Goal: Information Seeking & Learning: Learn about a topic

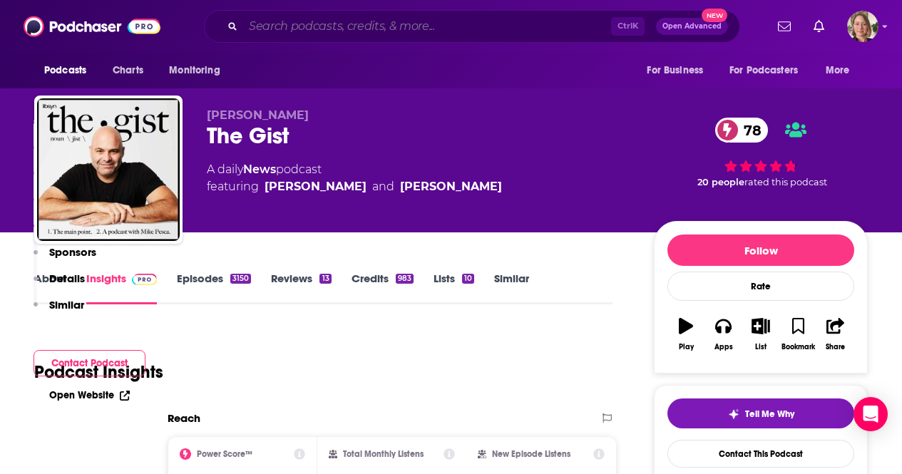
click at [414, 32] on input "Search podcasts, credits, & more..." at bounding box center [427, 26] width 368 height 23
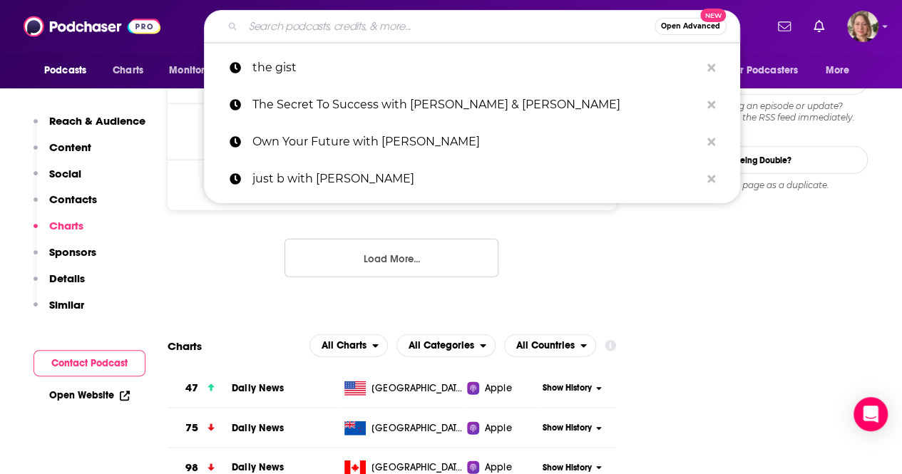
paste input "In Good Company with [PERSON_NAME]"
type input "In Good Company with [PERSON_NAME]"
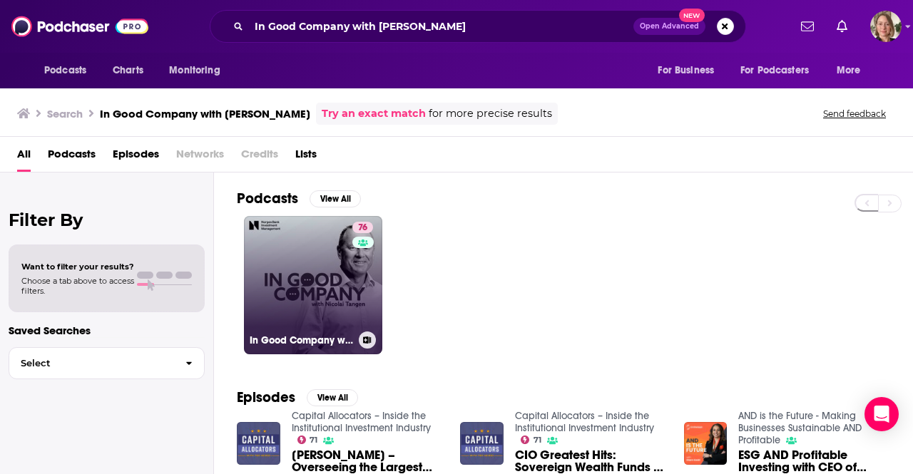
click at [290, 258] on link "76 In Good Company with [PERSON_NAME]" at bounding box center [313, 285] width 138 height 138
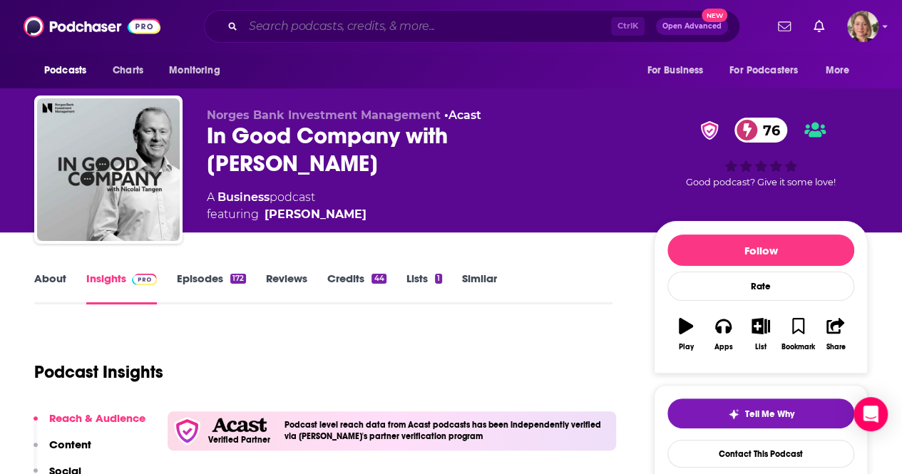
click at [385, 19] on input "Search podcasts, credits, & more..." at bounding box center [427, 26] width 368 height 23
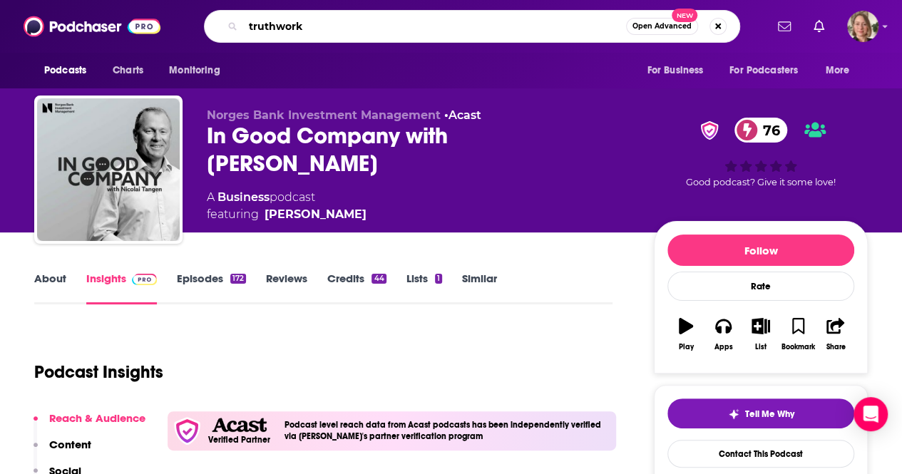
type input "truthworks"
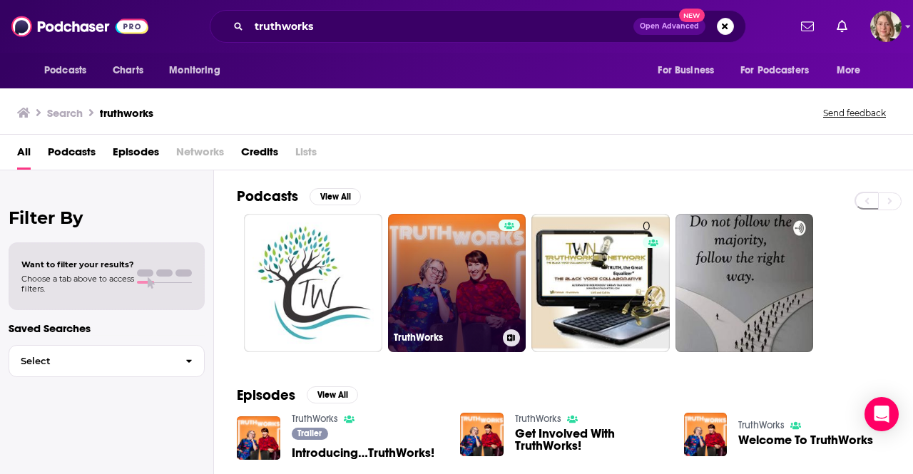
click at [452, 270] on link "TruthWorks" at bounding box center [457, 283] width 138 height 138
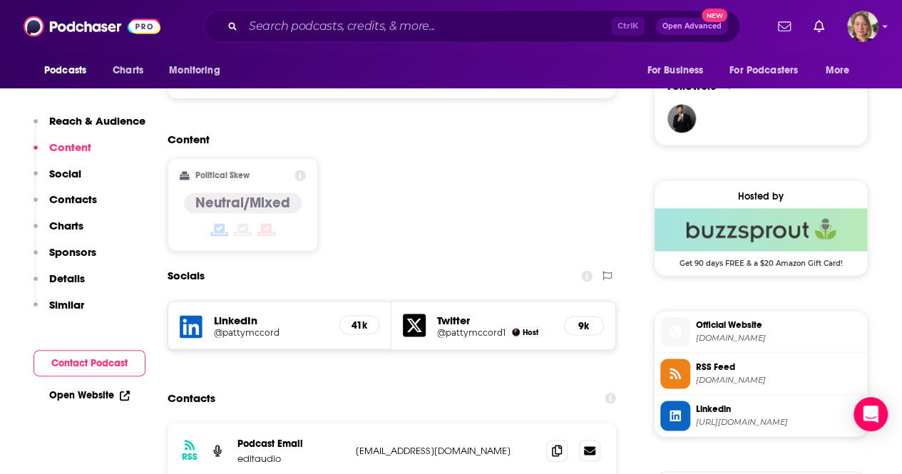
scroll to position [1070, 0]
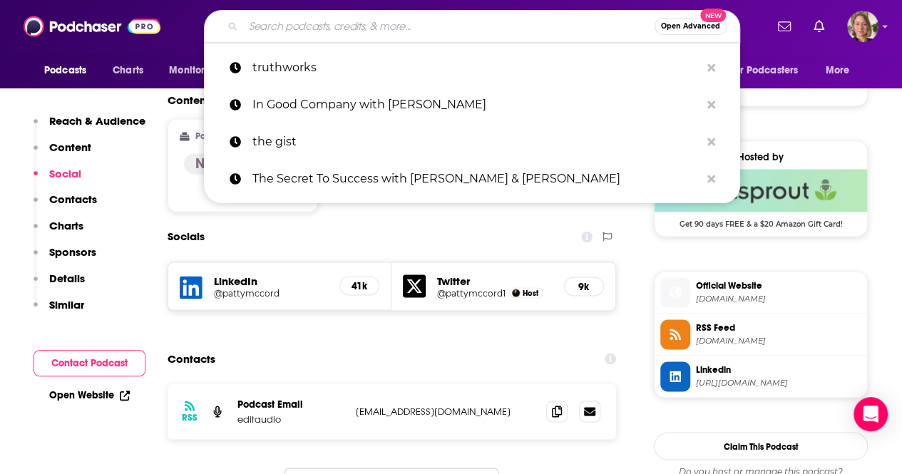
click at [417, 27] on input "Search podcasts, credits, & more..." at bounding box center [449, 26] width 412 height 23
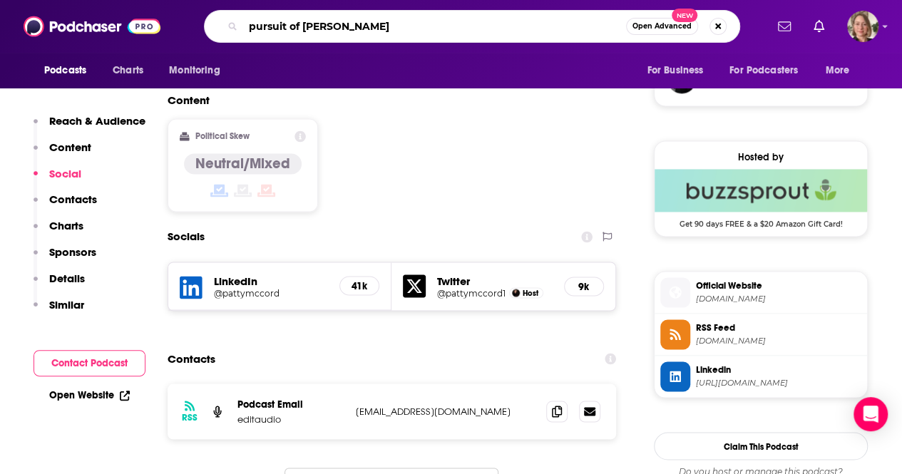
type input "pursuit of wellness"
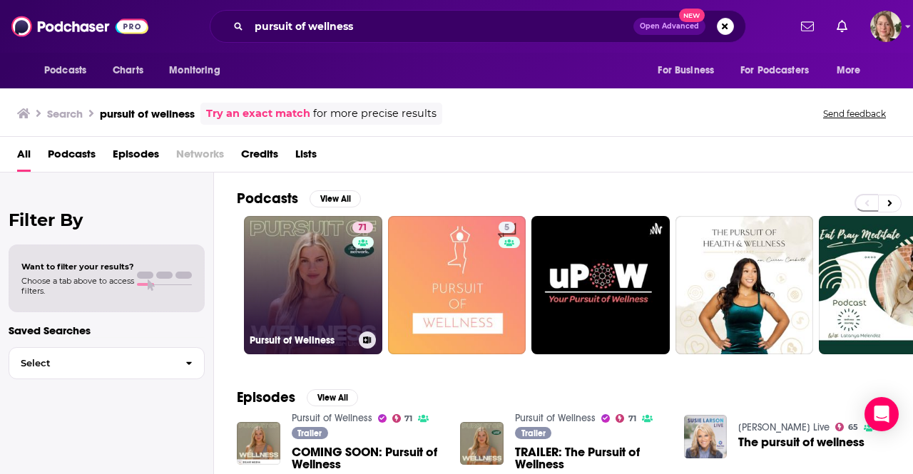
click at [294, 280] on link "71 Pursuit of Wellness" at bounding box center [313, 285] width 138 height 138
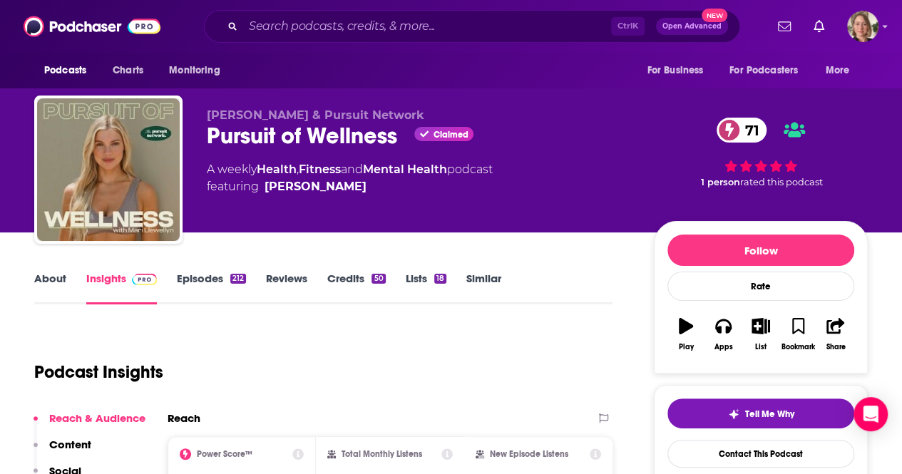
click at [51, 277] on link "About" at bounding box center [50, 288] width 32 height 33
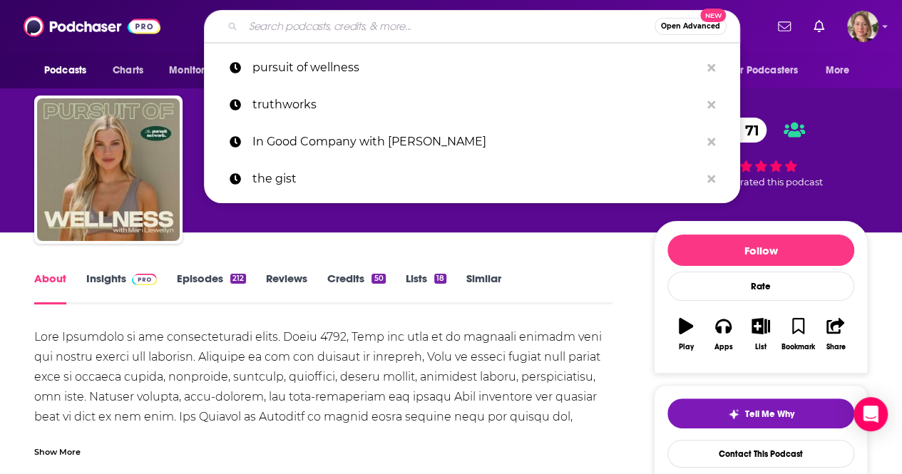
click at [372, 26] on input "Search podcasts, credits, & more..." at bounding box center [449, 26] width 412 height 23
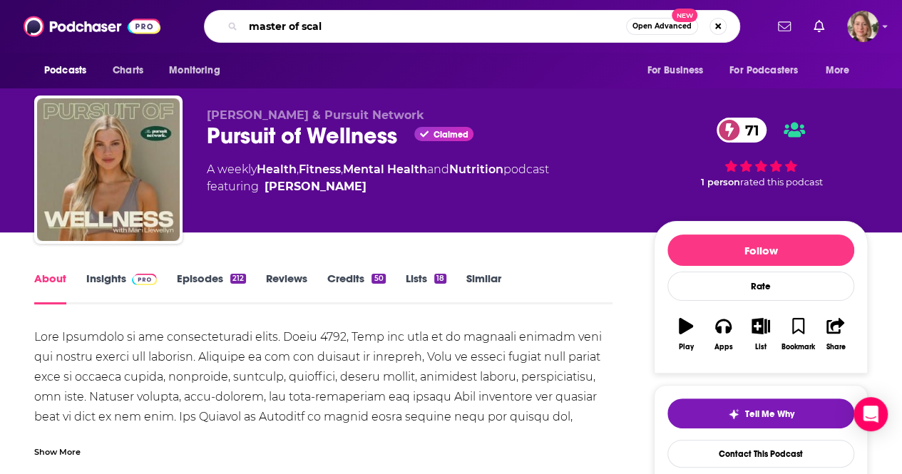
type input "master of scale"
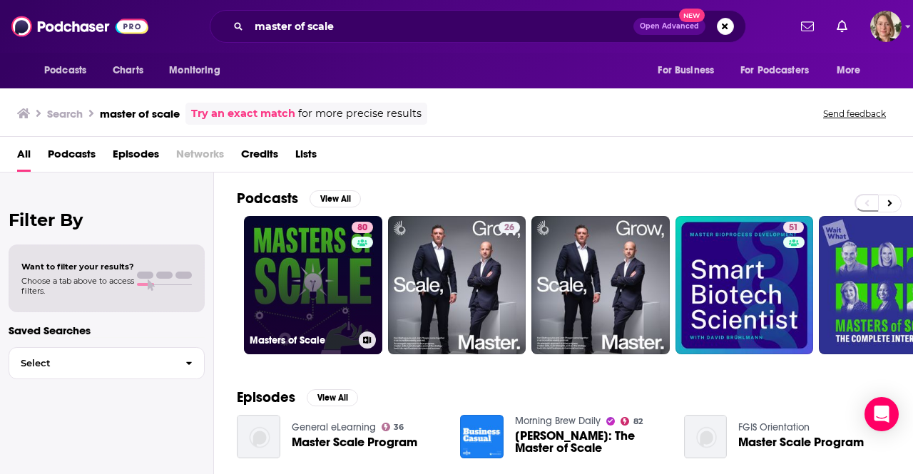
click at [335, 260] on link "80 Masters of Scale" at bounding box center [313, 285] width 138 height 138
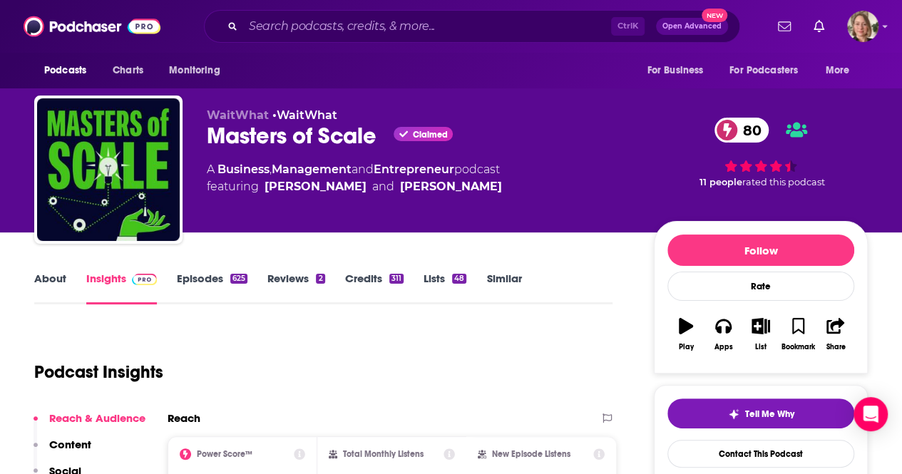
click at [49, 278] on link "About" at bounding box center [50, 288] width 32 height 33
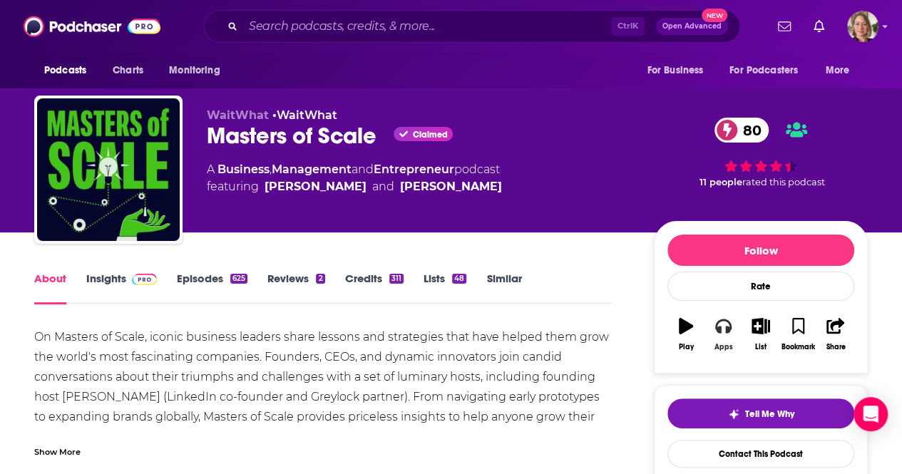
click at [726, 335] on button "Apps" at bounding box center [723, 334] width 37 height 51
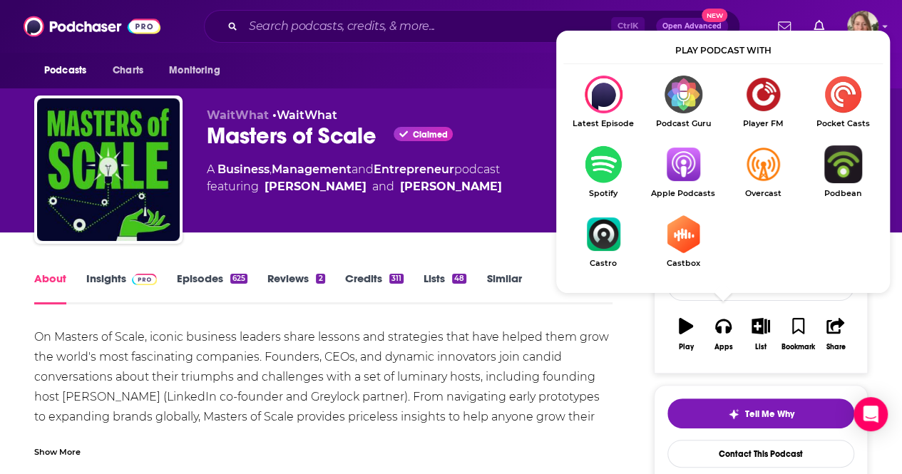
click at [686, 185] on link "Apple Podcasts" at bounding box center [683, 172] width 80 height 53
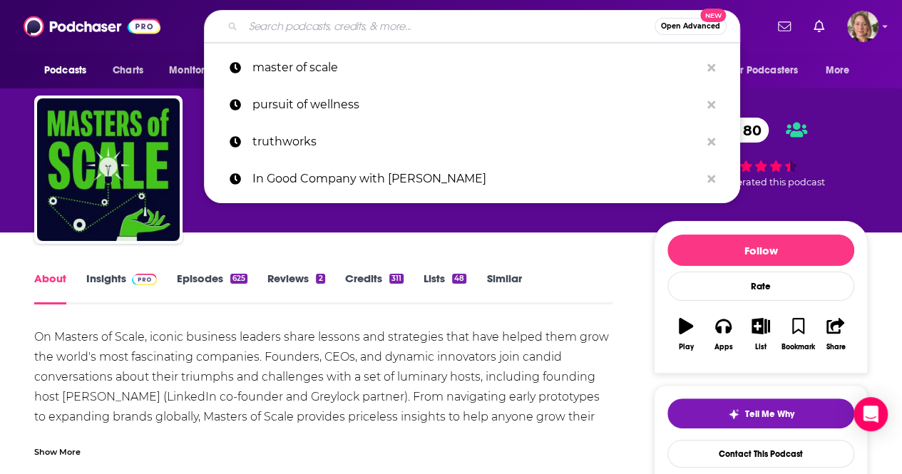
click at [307, 31] on input "Search podcasts, credits, & more..." at bounding box center [449, 26] width 412 height 23
paste input "Rhythms for Life"
type input "Rhythms for Life"
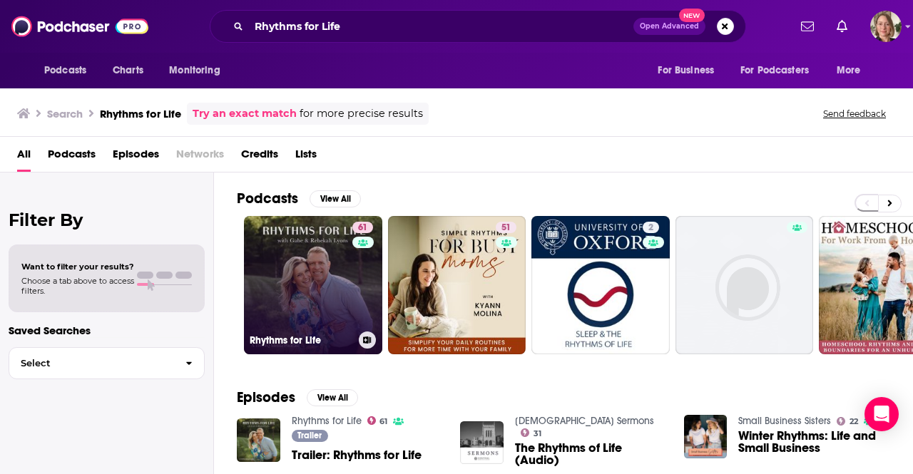
click at [327, 285] on link "61 Rhythms for Life" at bounding box center [313, 285] width 138 height 138
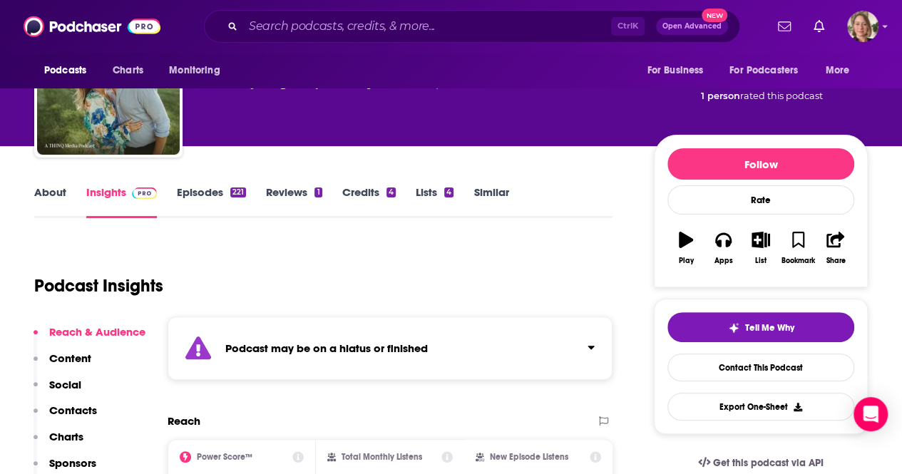
scroll to position [143, 0]
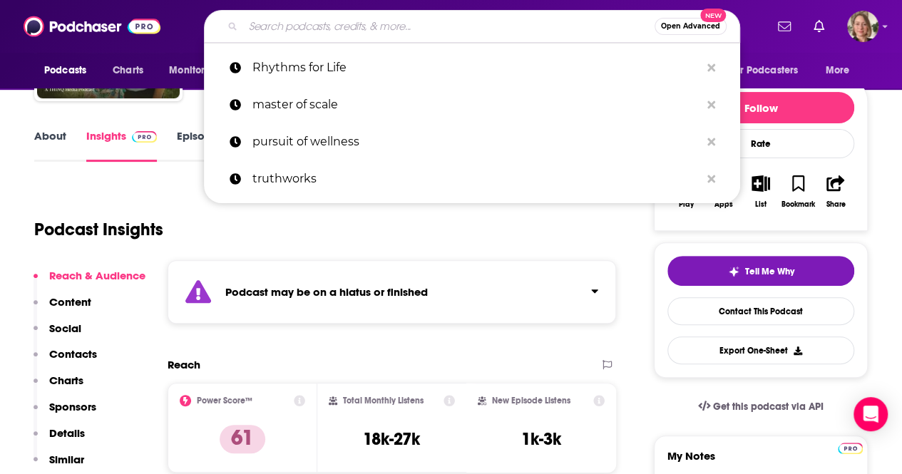
click at [392, 30] on input "Search podcasts, credits, & more..." at bounding box center [449, 26] width 412 height 23
paste input "Gartner ThinkCast"
type input "Gartner ThinkCast"
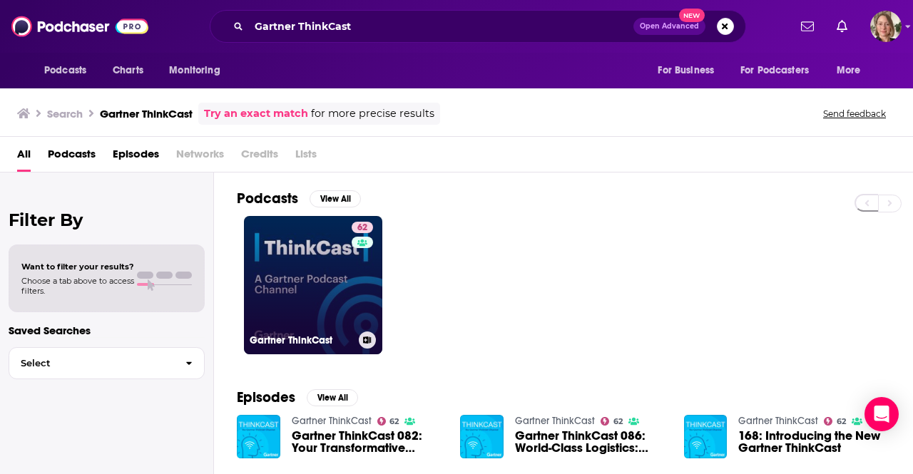
click at [335, 268] on link "62 Gartner ThinkCast" at bounding box center [313, 285] width 138 height 138
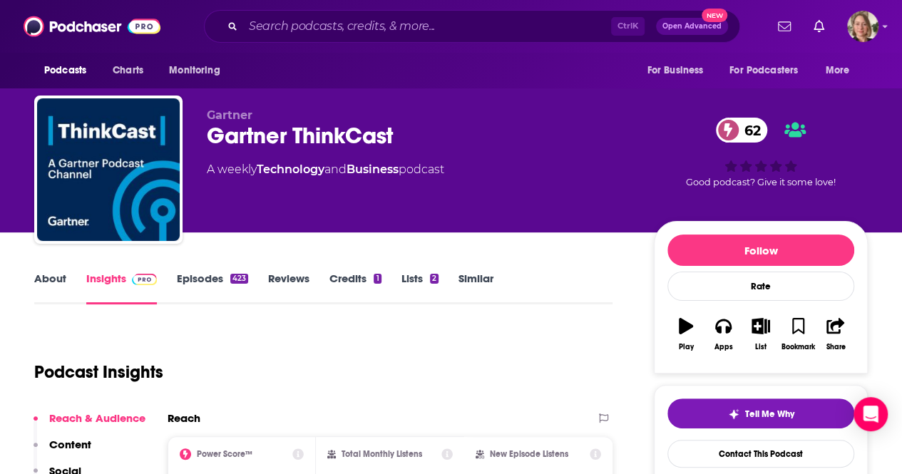
scroll to position [71, 0]
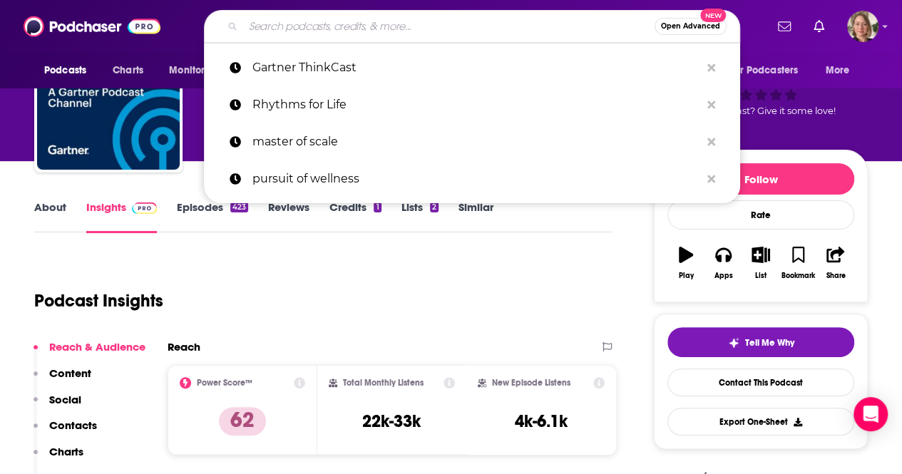
click at [397, 32] on input "Search podcasts, credits, & more..." at bounding box center [449, 26] width 412 height 23
paste input "How to Be Awesome at Your Job"
type input "How to Be Awesome at Your Job"
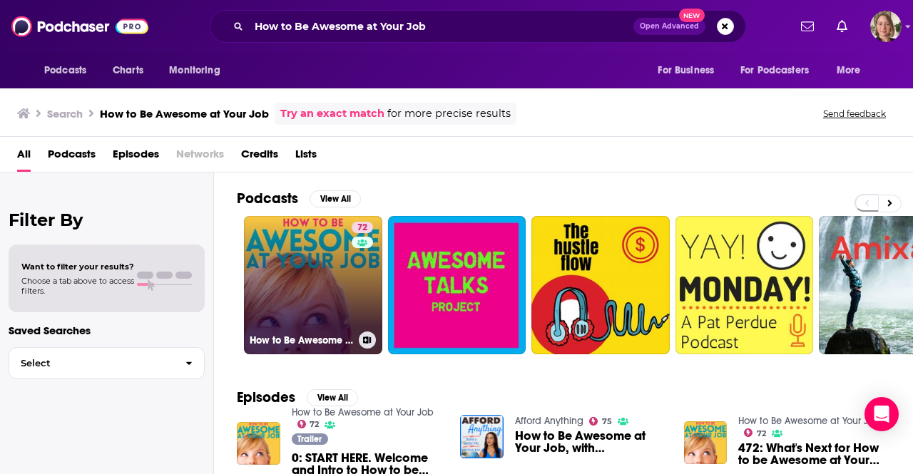
click at [338, 265] on link "72 How to Be Awesome at Your Job" at bounding box center [313, 285] width 138 height 138
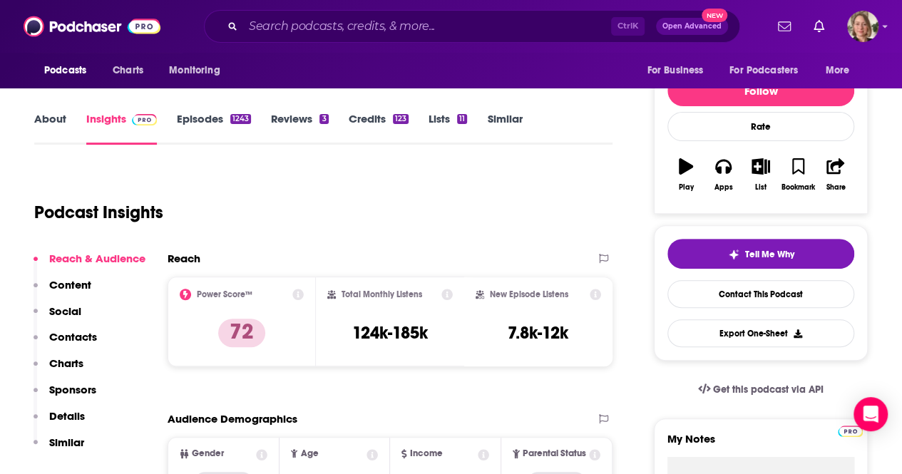
scroll to position [71, 0]
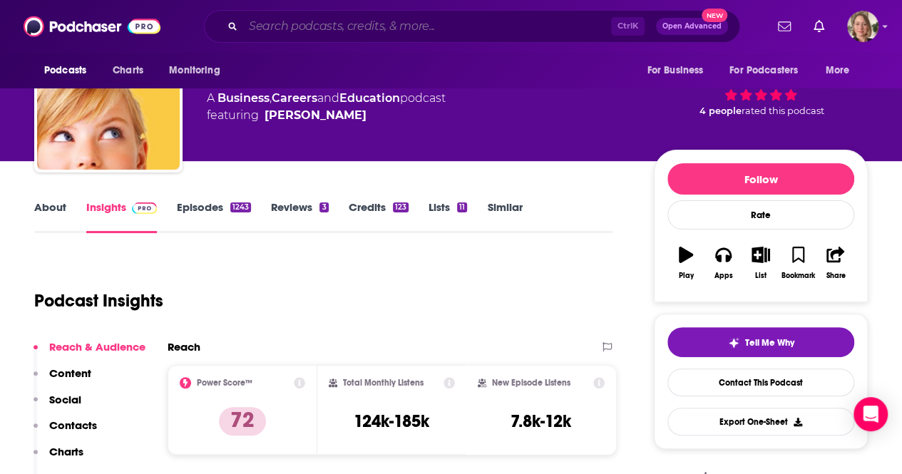
click at [423, 31] on input "Search podcasts, credits, & more..." at bounding box center [427, 26] width 368 height 23
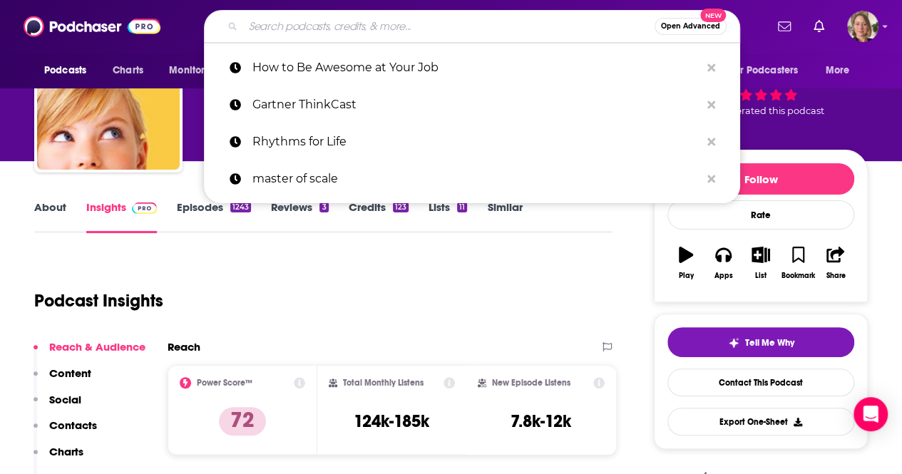
paste input "The EntreLeadership Podcast"
type input "The EntreLeadership Podcast"
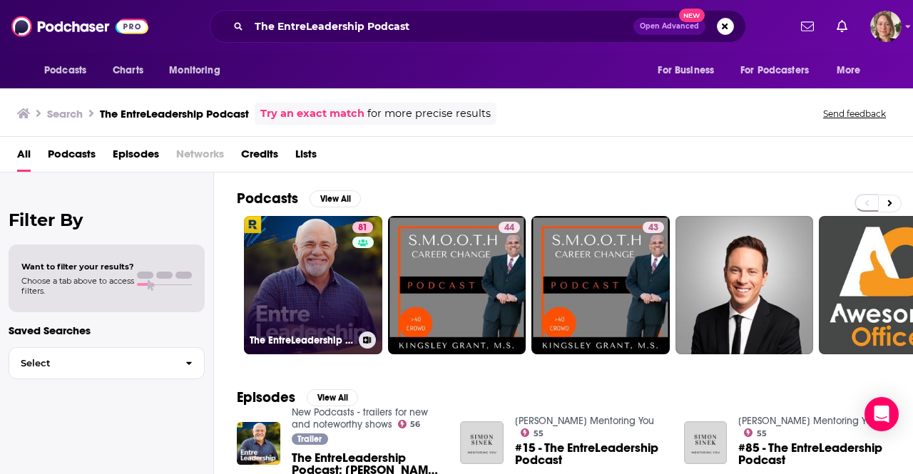
click at [323, 272] on link "81 The EntreLeadership Podcast" at bounding box center [313, 285] width 138 height 138
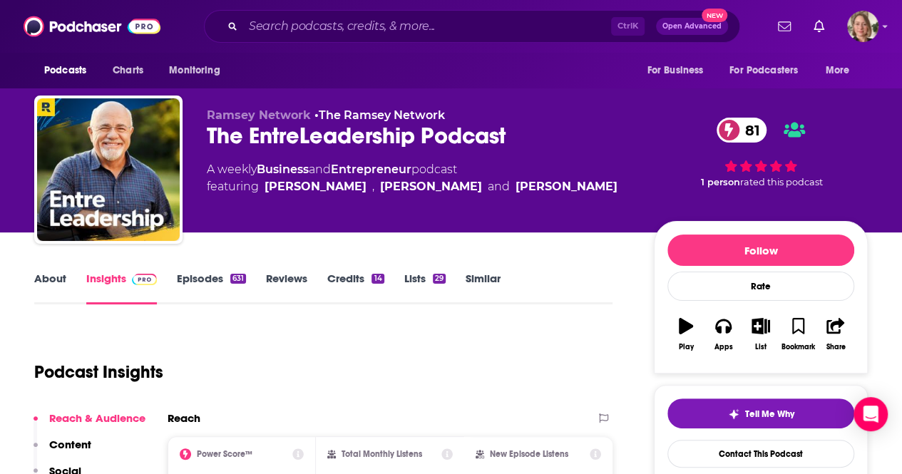
click at [54, 280] on link "About" at bounding box center [50, 288] width 32 height 33
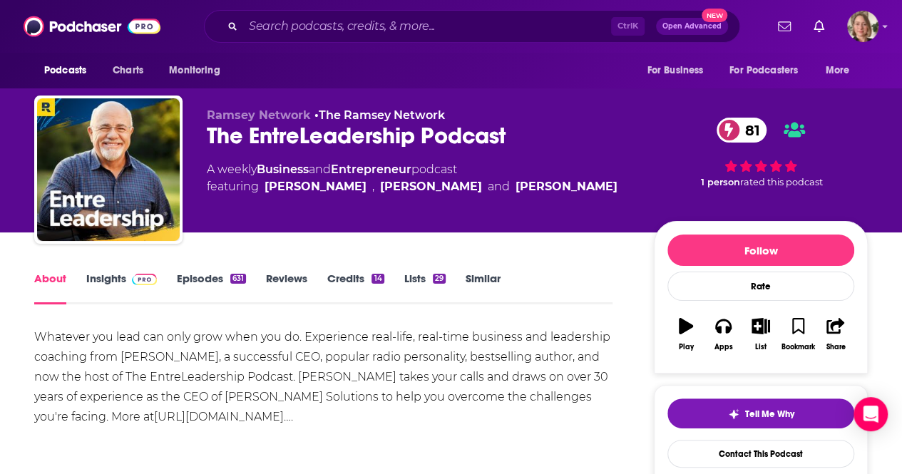
scroll to position [71, 0]
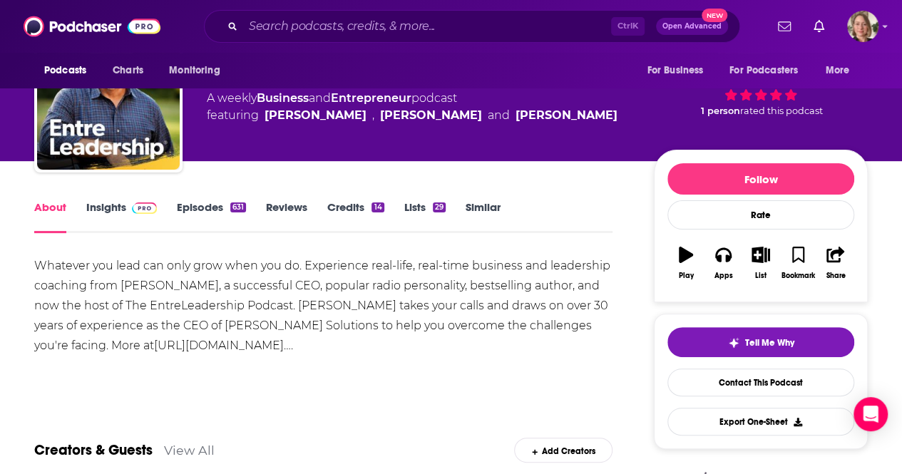
click at [98, 204] on link "Insights" at bounding box center [121, 216] width 71 height 33
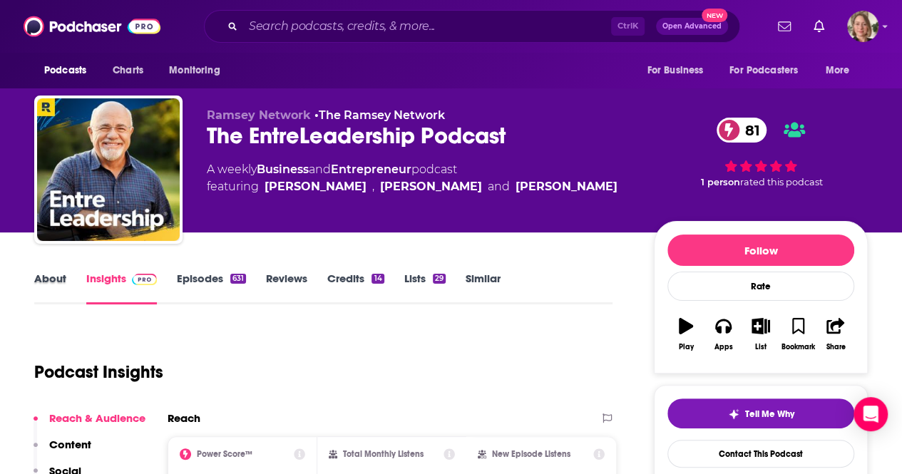
click at [70, 280] on div "About" at bounding box center [60, 288] width 52 height 33
click at [56, 279] on link "About" at bounding box center [50, 288] width 32 height 33
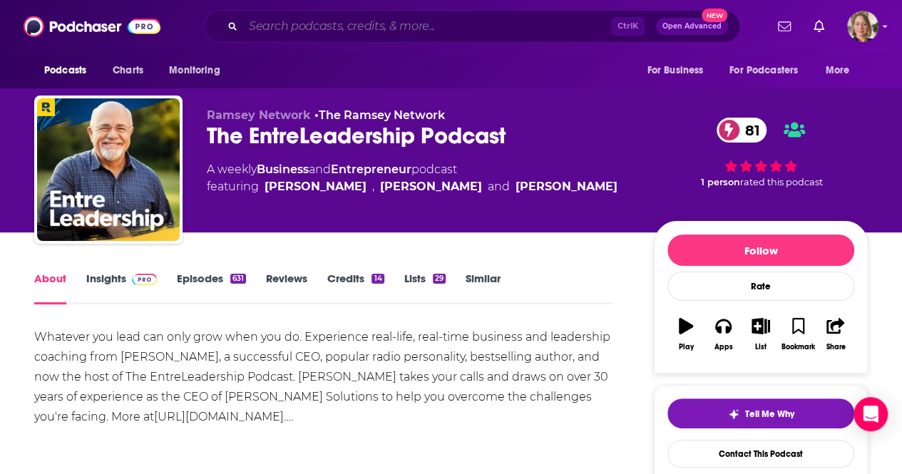
click at [401, 21] on input "Search podcasts, credits, & more..." at bounding box center [427, 26] width 368 height 23
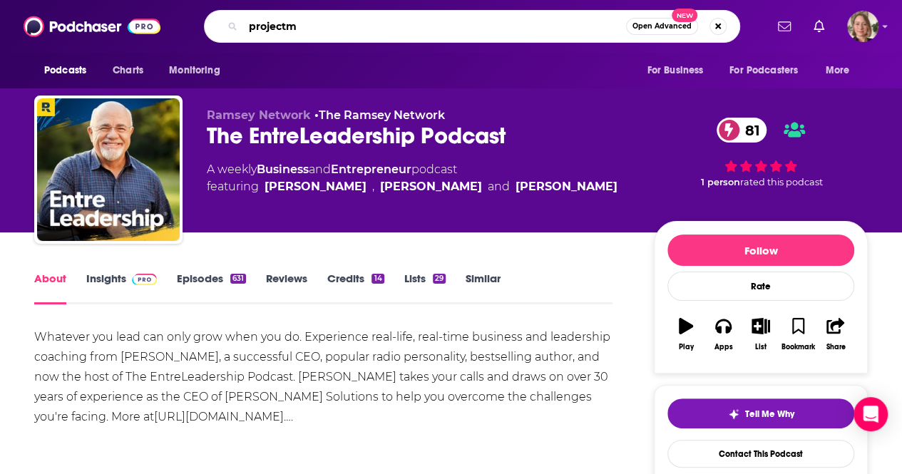
type input "projectme"
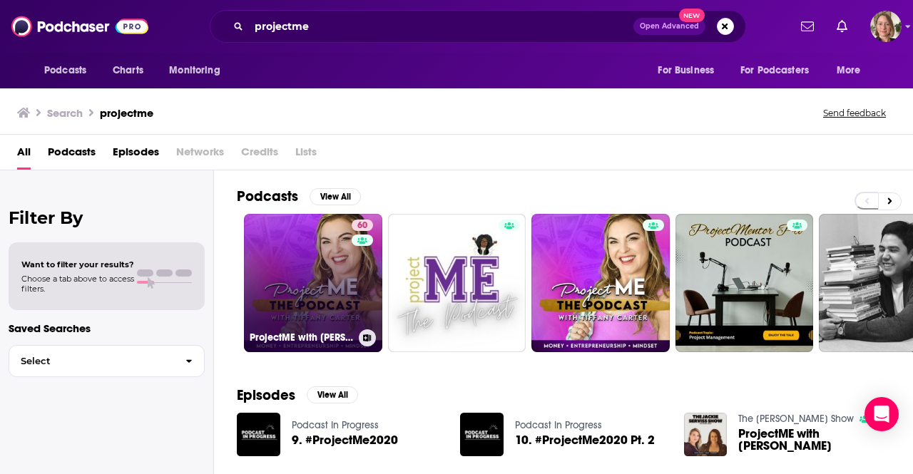
click at [294, 262] on link "60 ProjectME with [PERSON_NAME] – Entrepreneurship & Millionaire Mindset" at bounding box center [313, 283] width 138 height 138
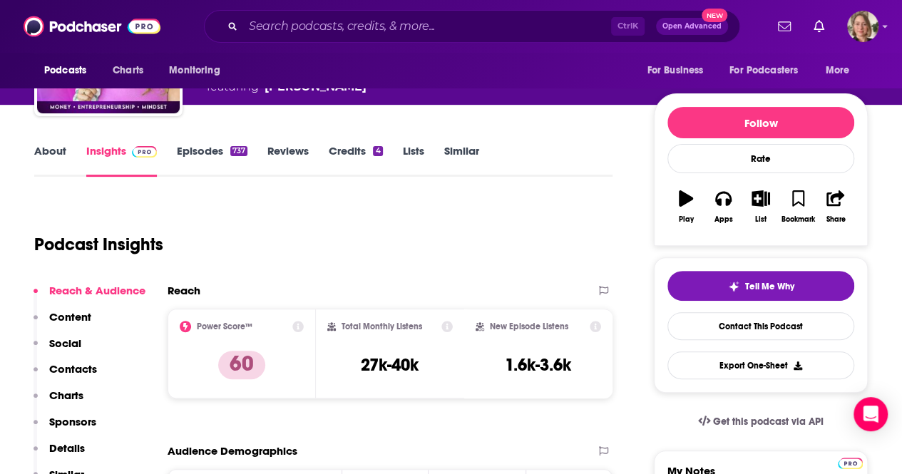
scroll to position [143, 0]
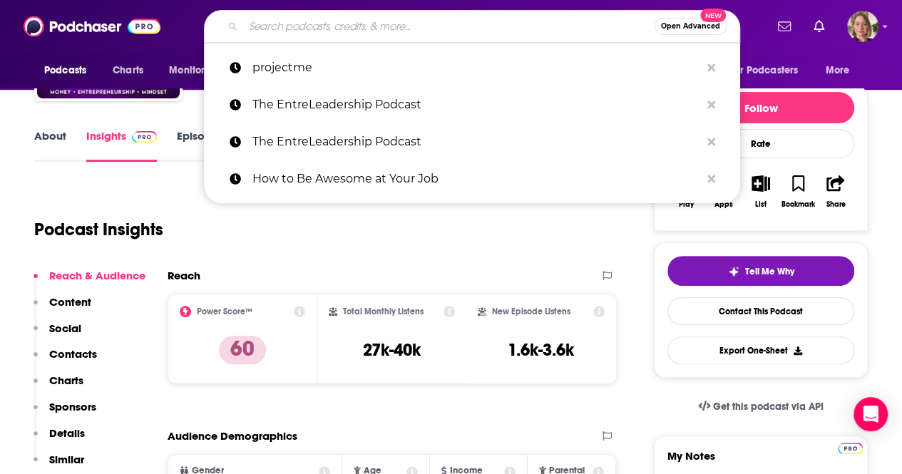
click at [399, 24] on input "Search podcasts, credits, & more..." at bounding box center [449, 26] width 412 height 23
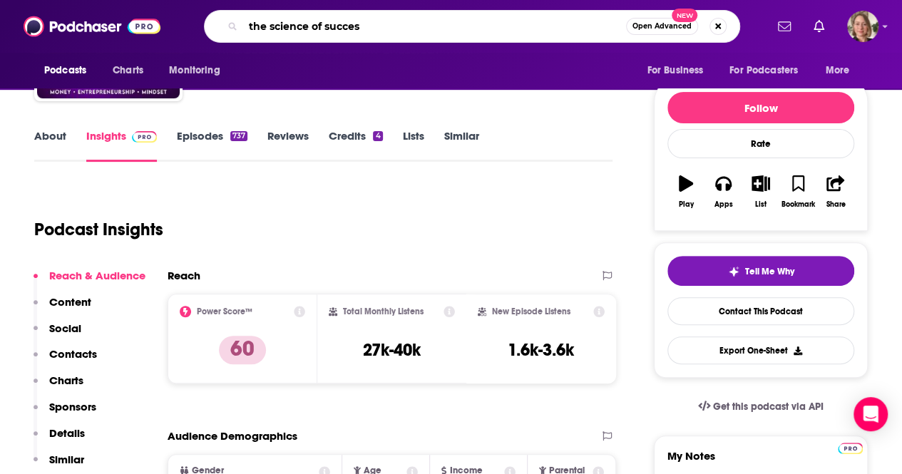
type input "the science of success"
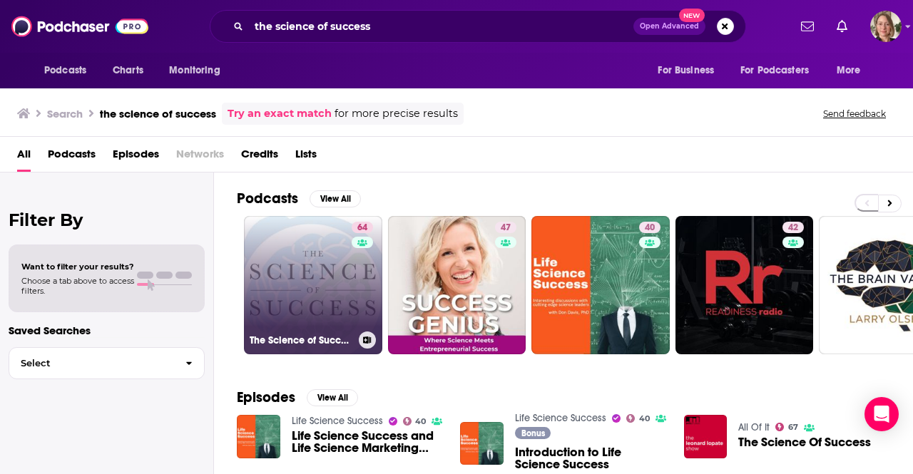
click at [340, 273] on link "64 The Science of Success" at bounding box center [313, 285] width 138 height 138
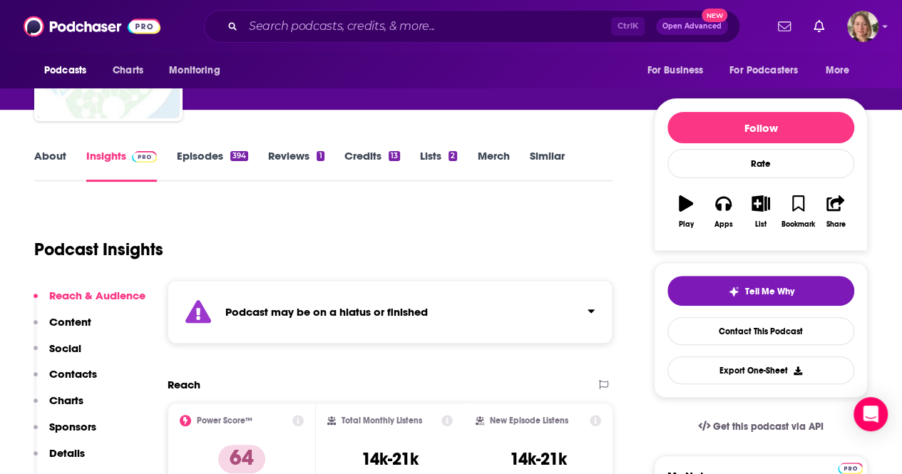
scroll to position [143, 0]
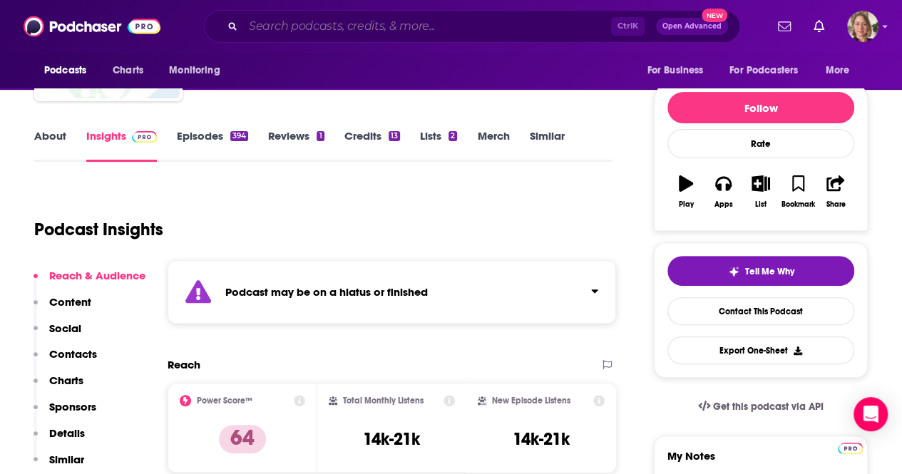
click at [387, 31] on input "Search podcasts, credits, & more..." at bounding box center [427, 26] width 368 height 23
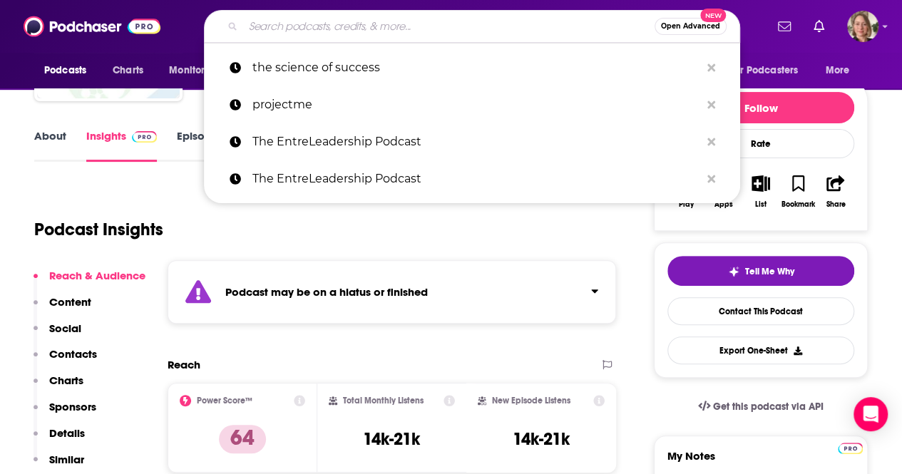
paste input "The Game w/ [PERSON_NAME]"
type input "The Game w/ [PERSON_NAME]"
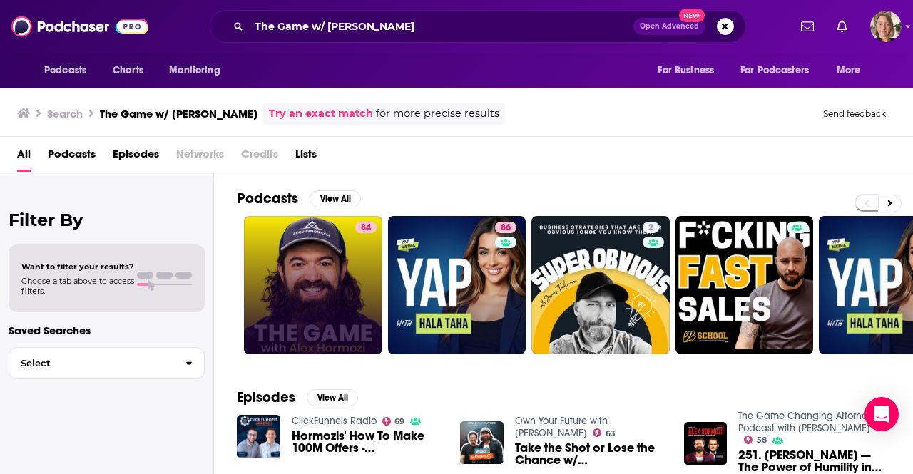
drag, startPoint x: 354, startPoint y: 235, endPoint x: 350, endPoint y: 249, distance: 14.9
click at [350, 249] on link "84" at bounding box center [313, 285] width 138 height 138
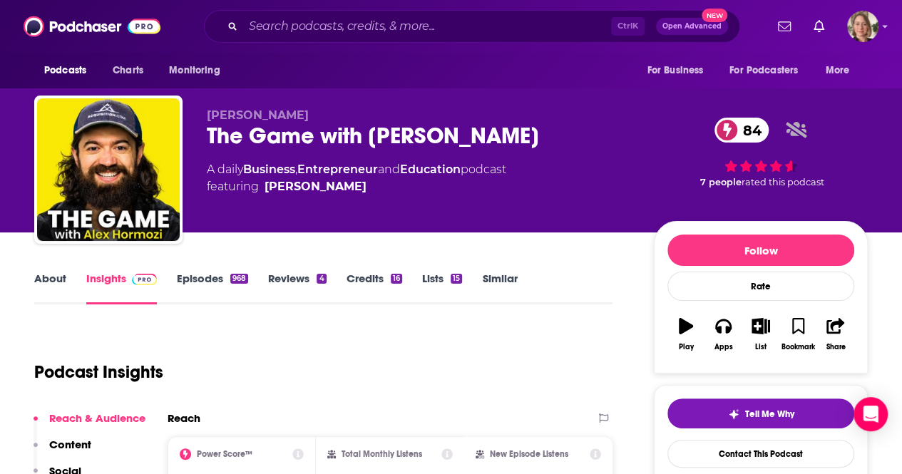
click at [51, 273] on link "About" at bounding box center [50, 288] width 32 height 33
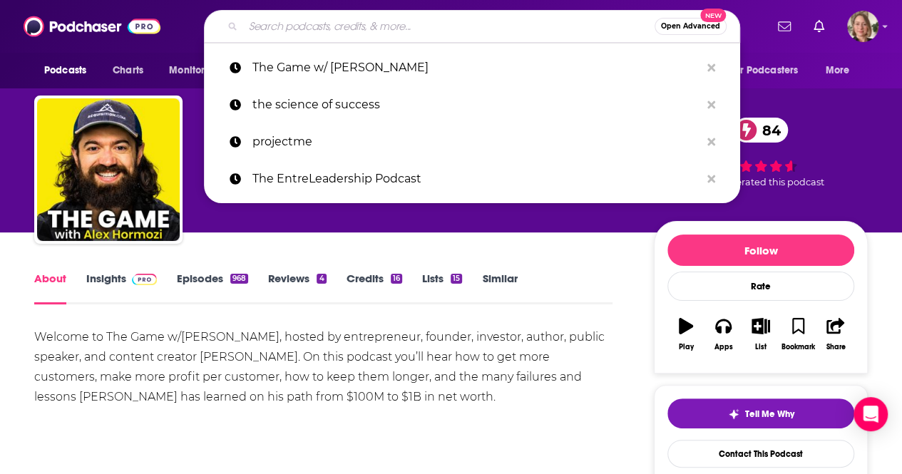
click at [394, 36] on input "Search podcasts, credits, & more..." at bounding box center [449, 26] width 412 height 23
paste input "The [PERSON_NAME] Podcast"
type input "The [PERSON_NAME] Podcast"
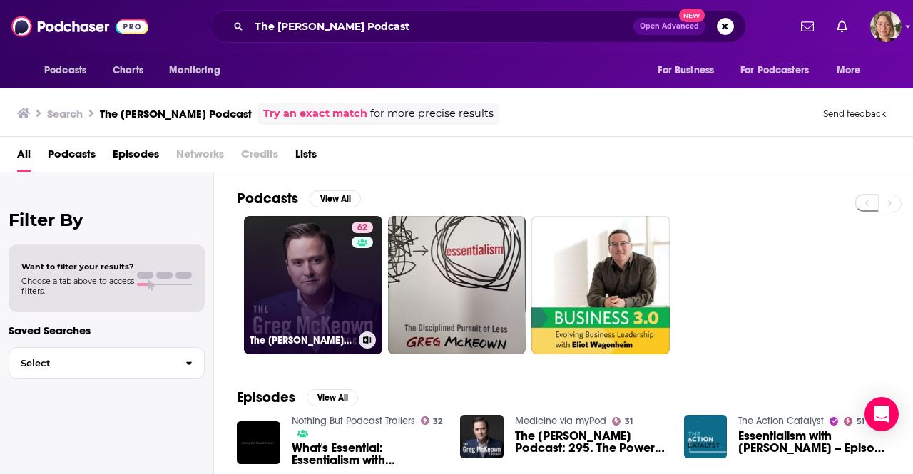
click at [337, 286] on link "62 The [PERSON_NAME] Podcast" at bounding box center [313, 285] width 138 height 138
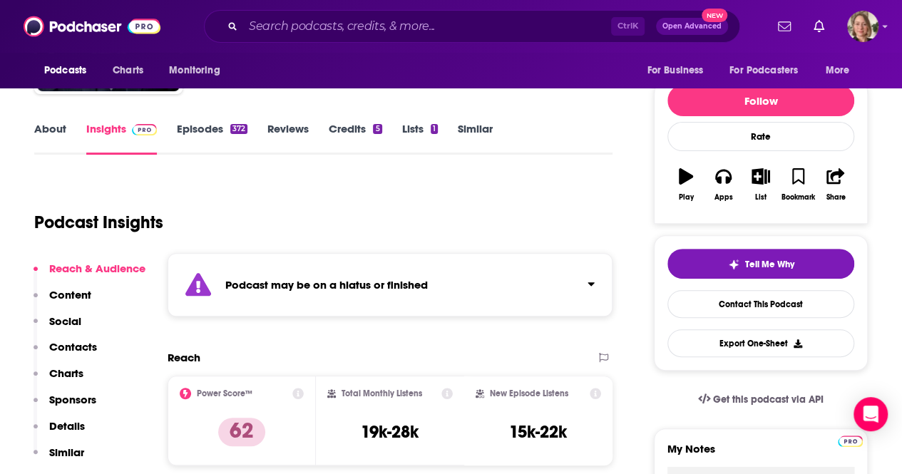
scroll to position [214, 0]
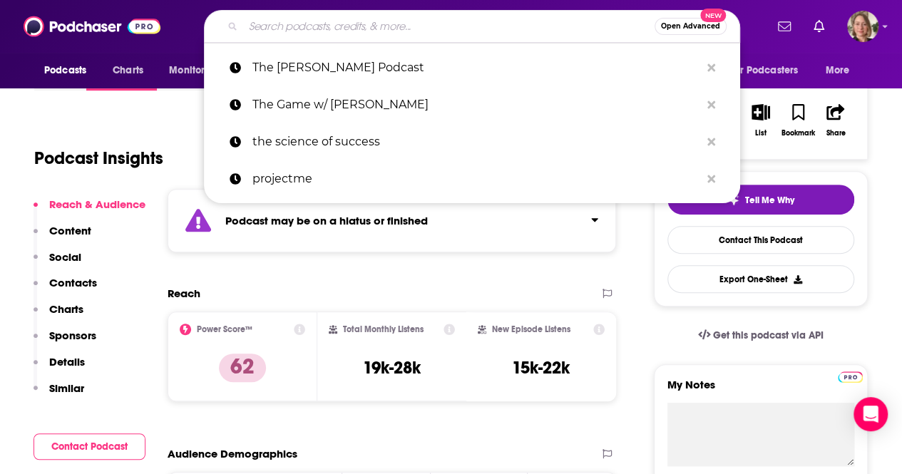
click at [409, 24] on input "Search podcasts, credits, & more..." at bounding box center [449, 26] width 412 height 23
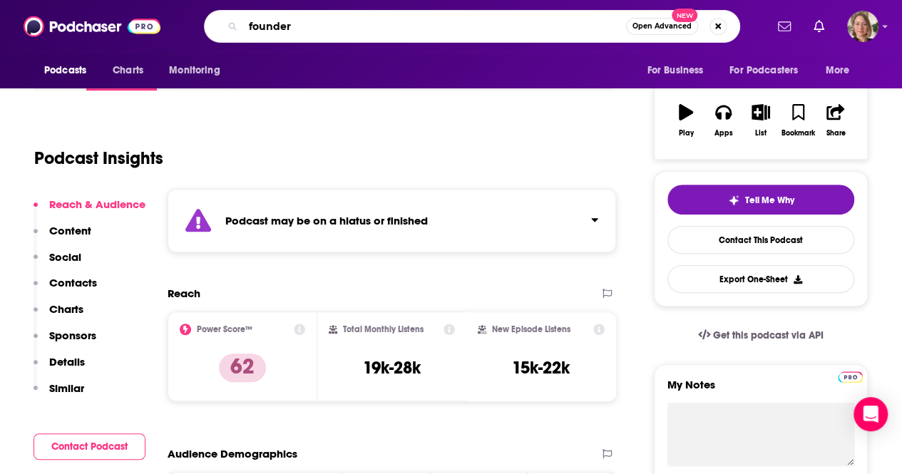
type input "founders"
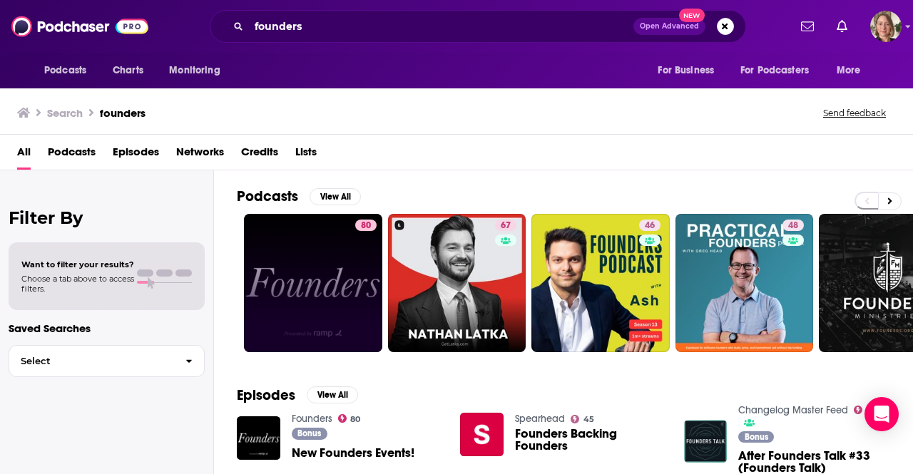
drag, startPoint x: 368, startPoint y: 230, endPoint x: 359, endPoint y: 239, distance: 13.1
click at [359, 239] on div "80" at bounding box center [365, 283] width 21 height 127
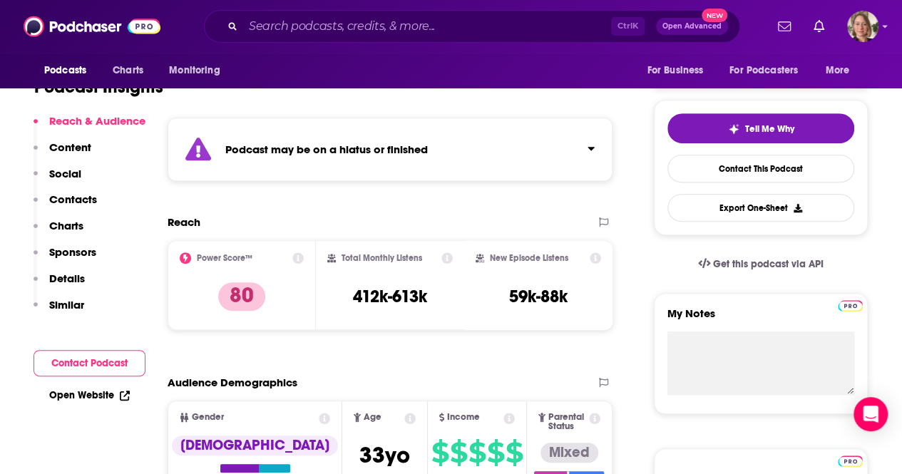
scroll to position [143, 0]
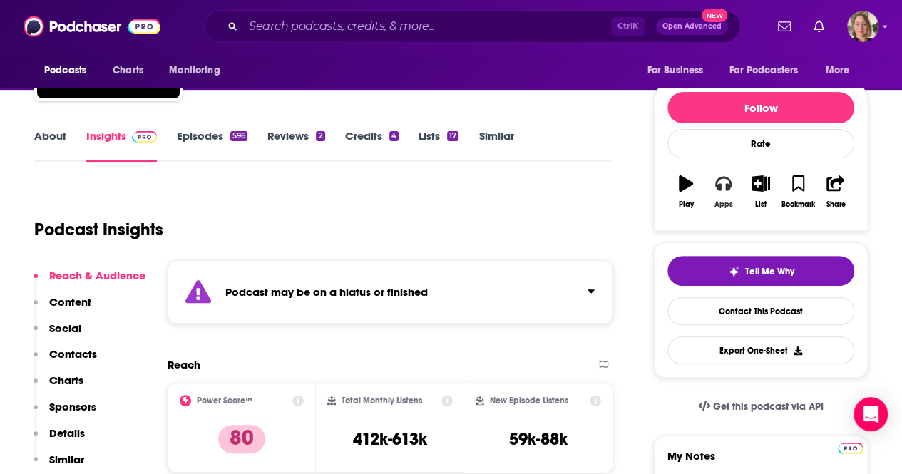
click at [716, 195] on button "Apps" at bounding box center [723, 191] width 37 height 51
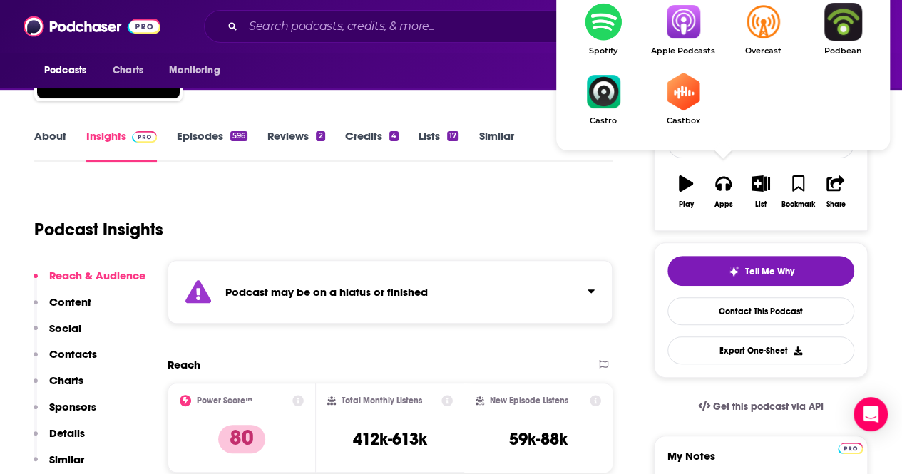
click at [689, 18] on img "Show Listen On dropdown" at bounding box center [683, 22] width 80 height 38
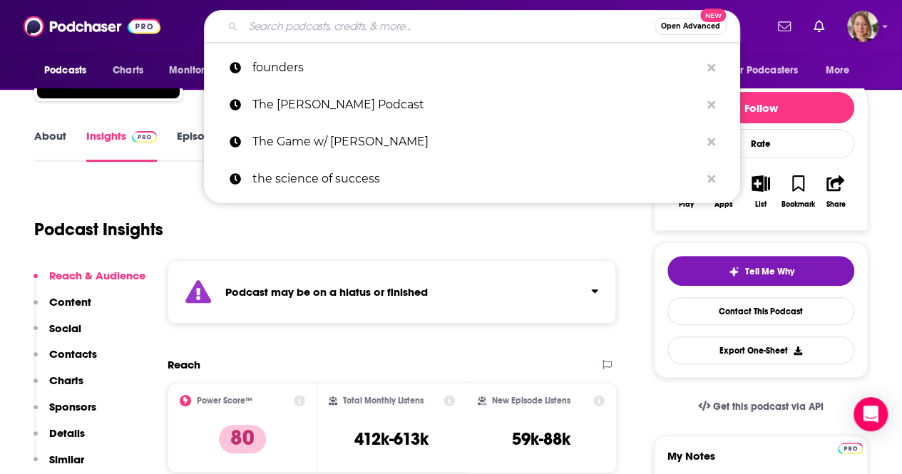
click at [400, 28] on input "Search podcasts, credits, & more..." at bounding box center [449, 26] width 412 height 23
paste input "Social Media Marketing Podcast"
type input "Social Media Marketing Podcast"
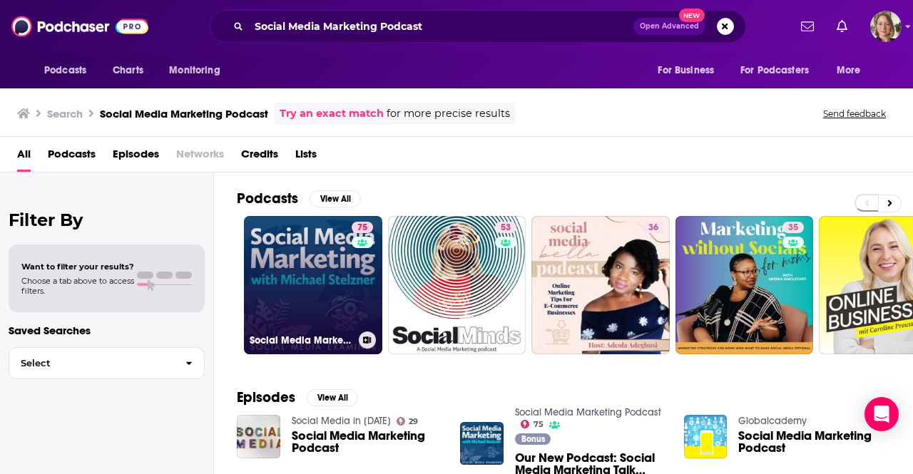
click at [325, 257] on link "75 Social Media Marketing Podcast" at bounding box center [313, 285] width 138 height 138
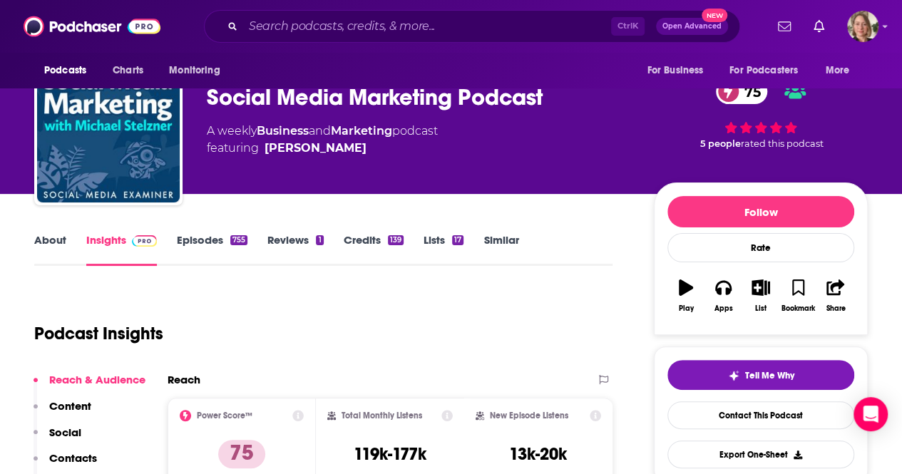
scroll to position [71, 0]
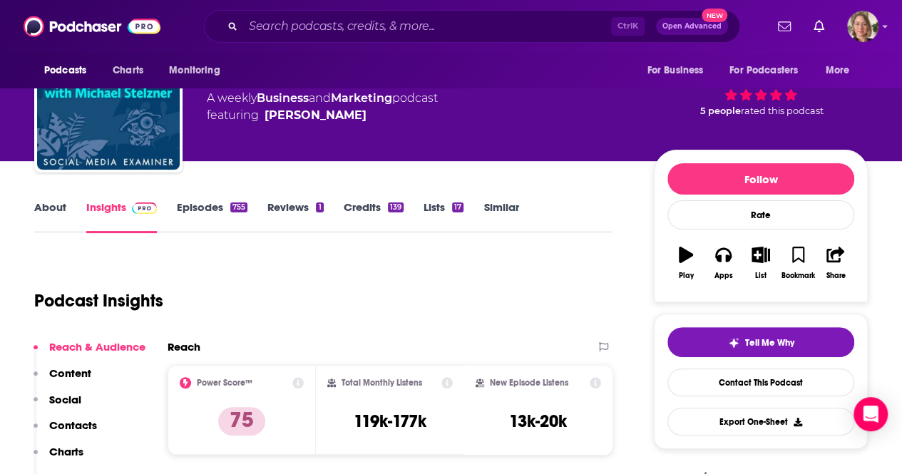
click at [63, 212] on link "About" at bounding box center [50, 216] width 32 height 33
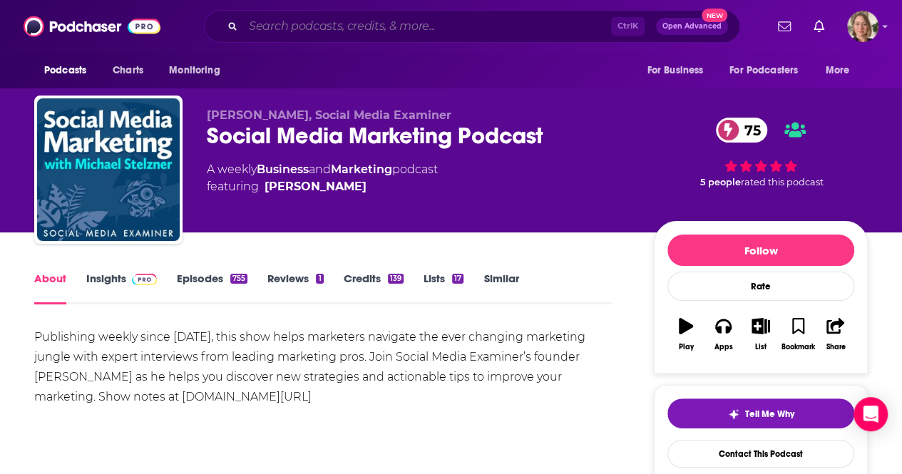
click at [411, 34] on input "Search podcasts, credits, & more..." at bounding box center [427, 26] width 368 height 23
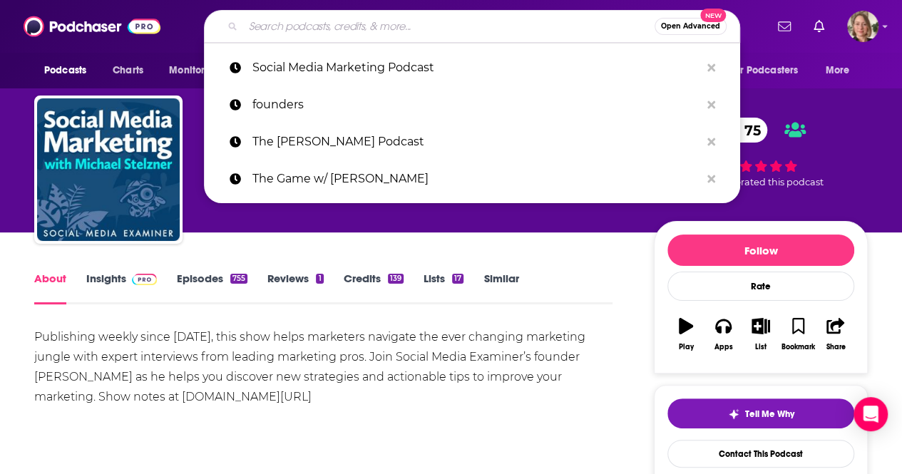
paste input "The [PERSON_NAME] Podcast Experience"
type input "The [PERSON_NAME] Podcast Experience"
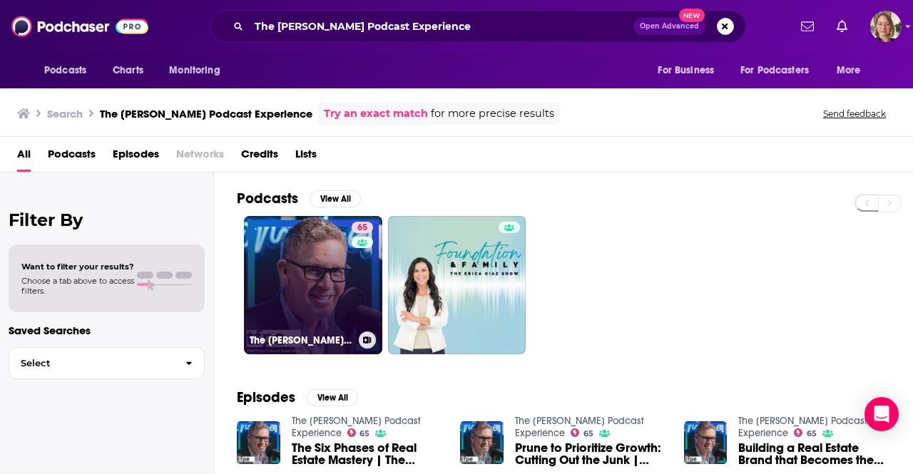
click at [332, 281] on link "65 The [PERSON_NAME] Podcast Experience" at bounding box center [313, 285] width 138 height 138
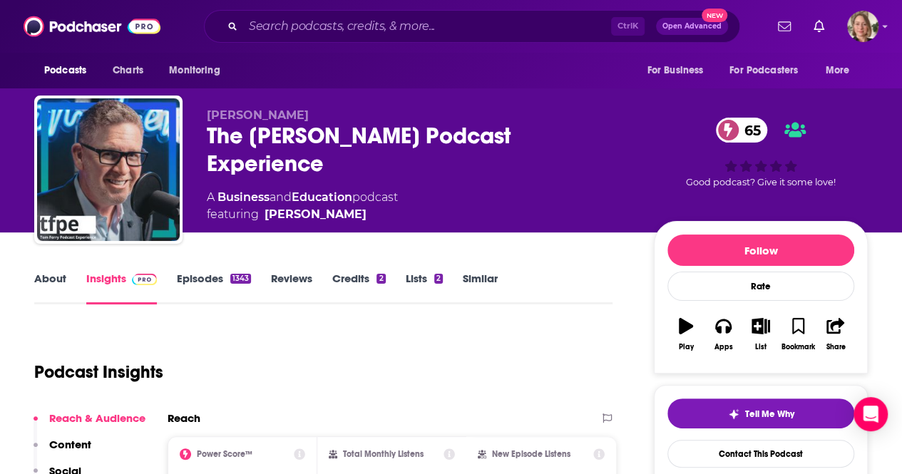
click at [46, 282] on link "About" at bounding box center [50, 288] width 32 height 33
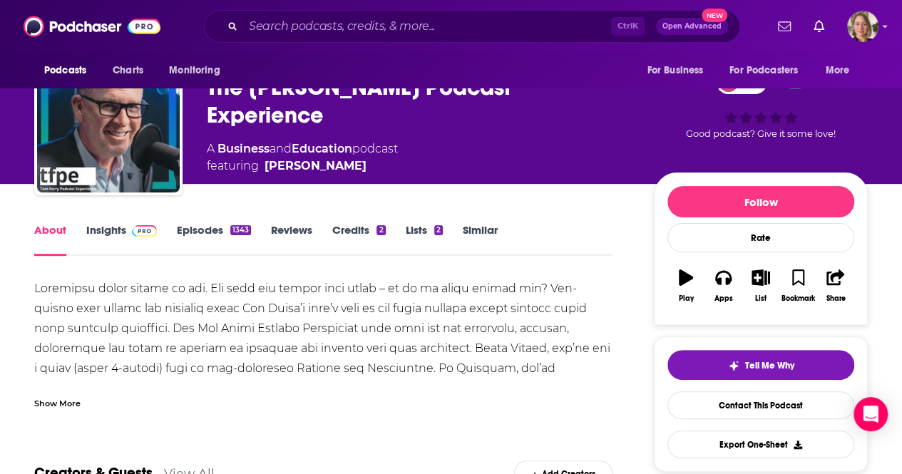
scroll to position [71, 0]
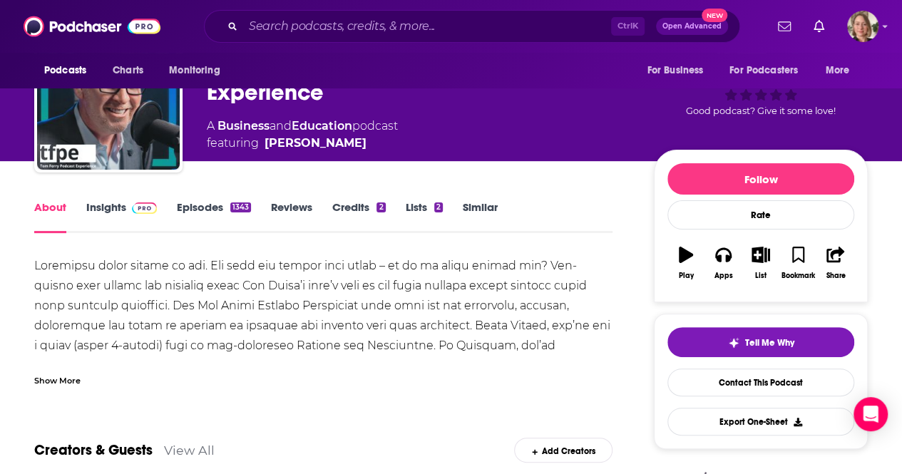
click at [57, 378] on div "Show More" at bounding box center [57, 380] width 46 height 14
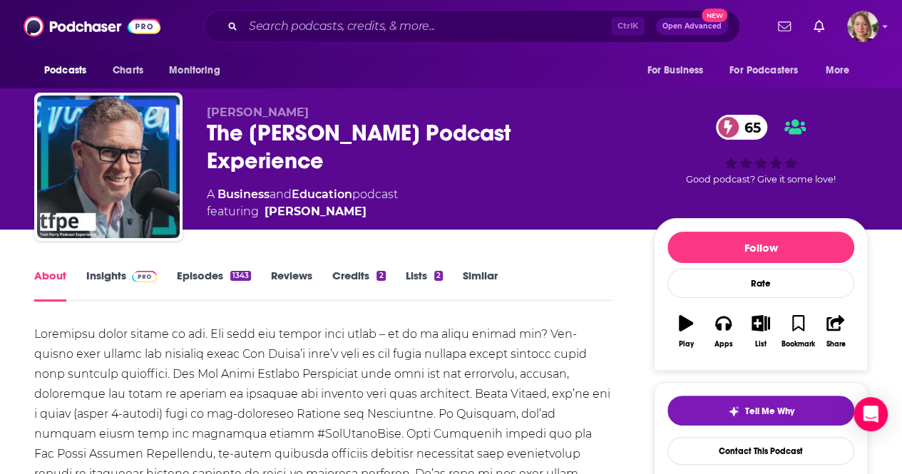
scroll to position [0, 0]
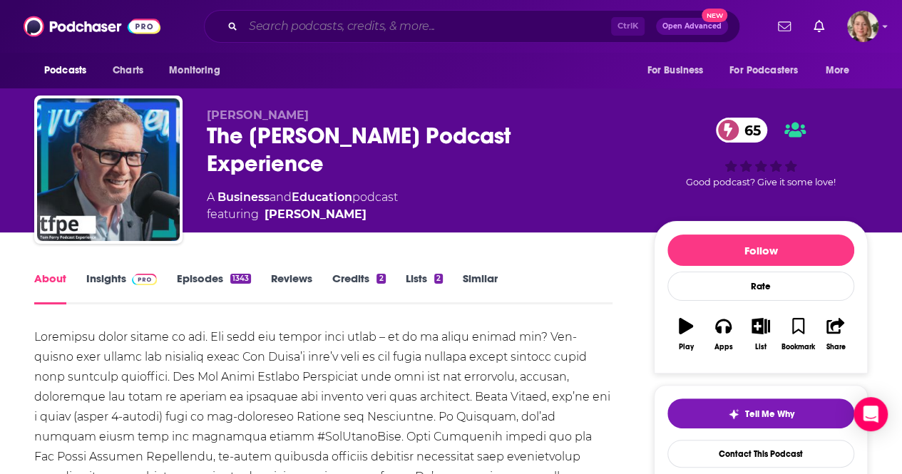
click at [432, 29] on input "Search podcasts, credits, & more..." at bounding box center [427, 26] width 368 height 23
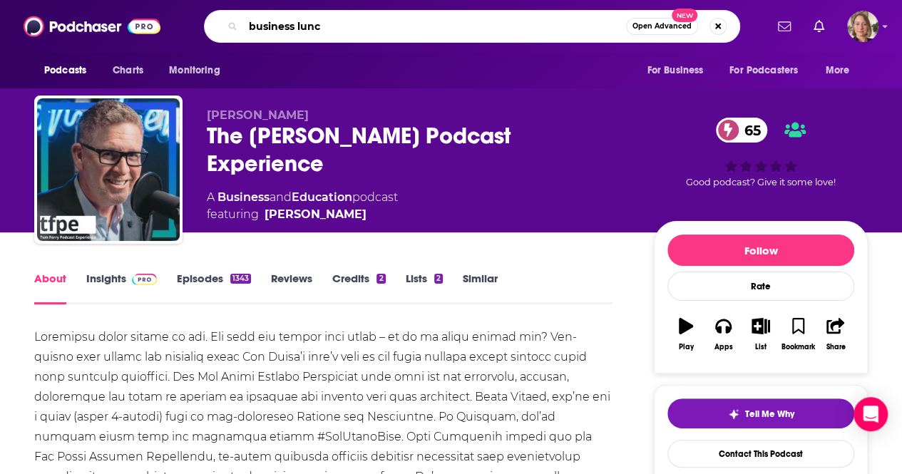
type input "business lunch"
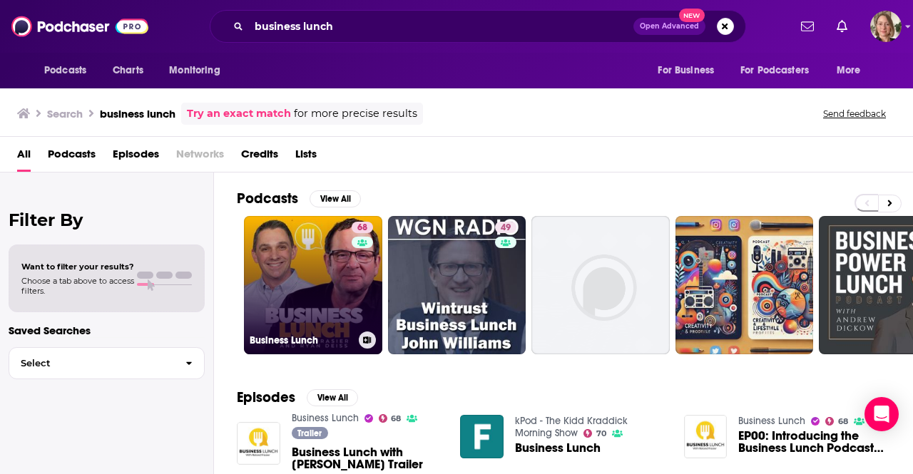
click at [350, 259] on link "68 Business Lunch" at bounding box center [313, 285] width 138 height 138
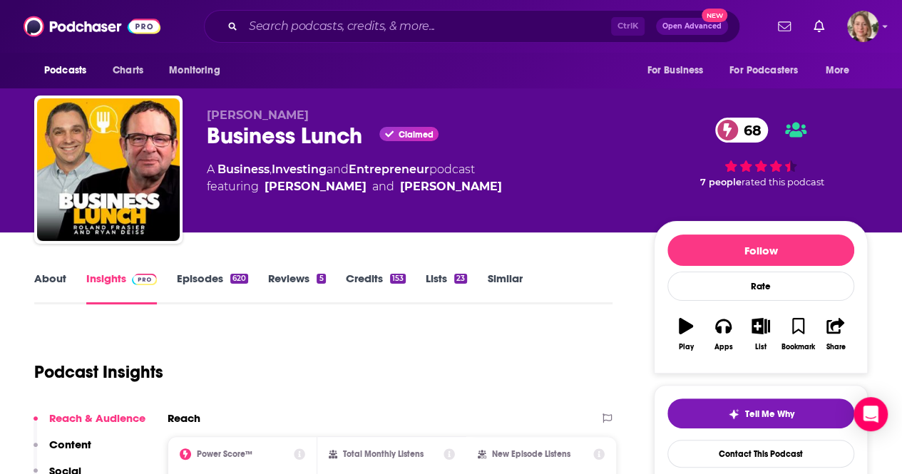
click at [37, 273] on link "About" at bounding box center [50, 288] width 32 height 33
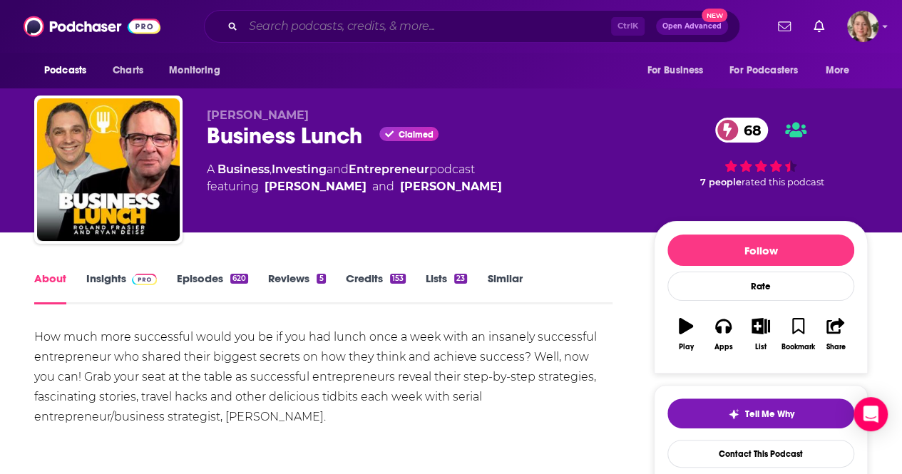
click at [431, 18] on input "Search podcasts, credits, & more..." at bounding box center [427, 26] width 368 height 23
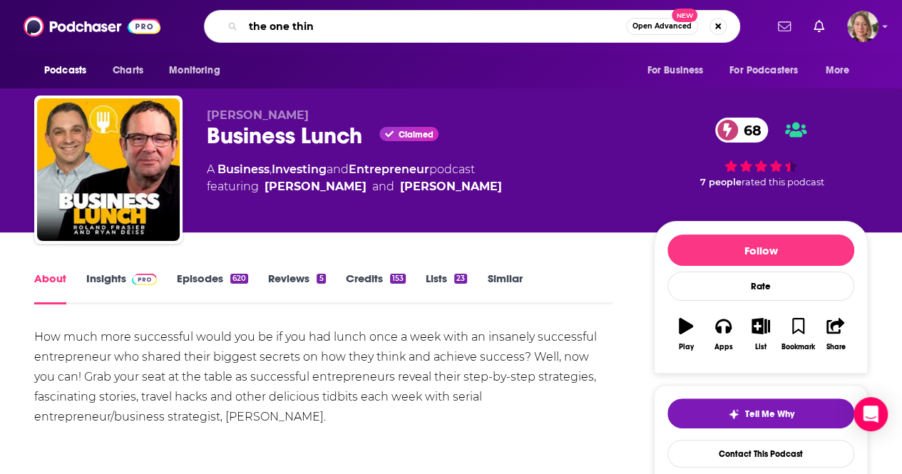
type input "the one thing"
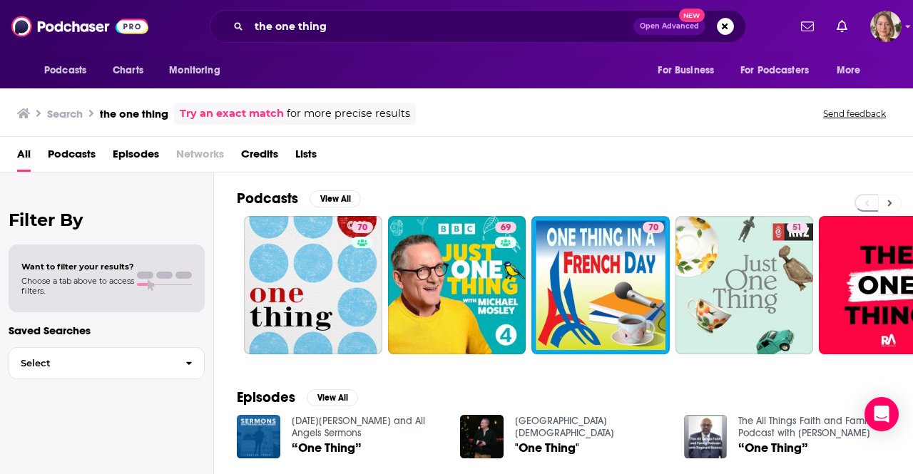
click at [895, 198] on button at bounding box center [890, 204] width 24 height 18
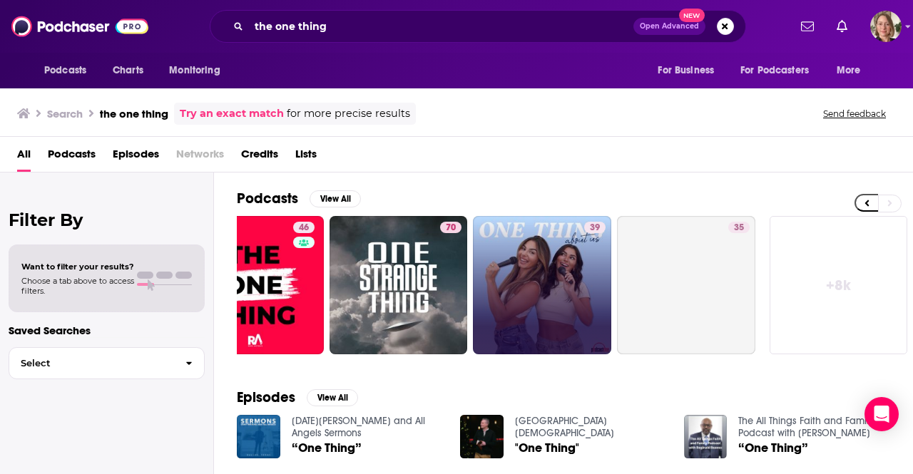
scroll to position [0, 633]
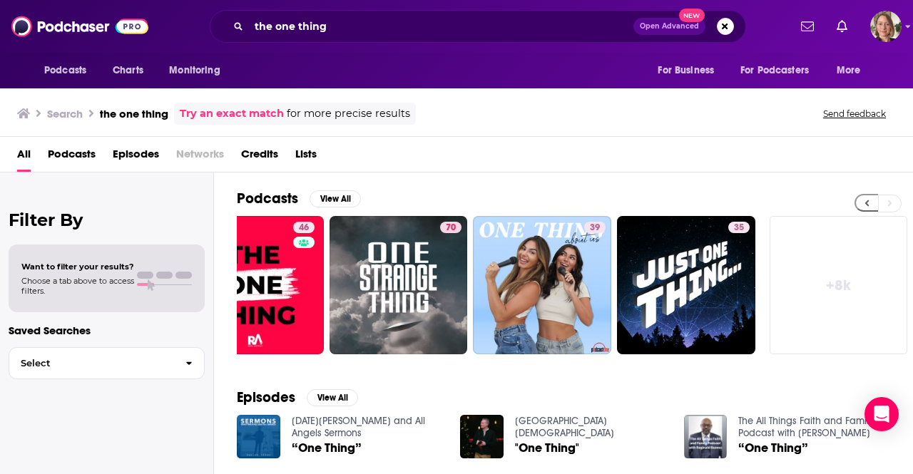
click at [863, 202] on button at bounding box center [867, 203] width 24 height 18
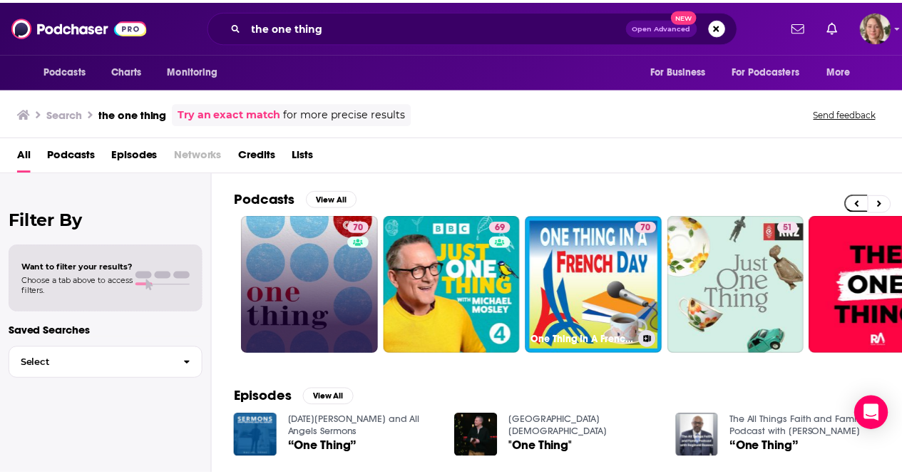
scroll to position [0, 0]
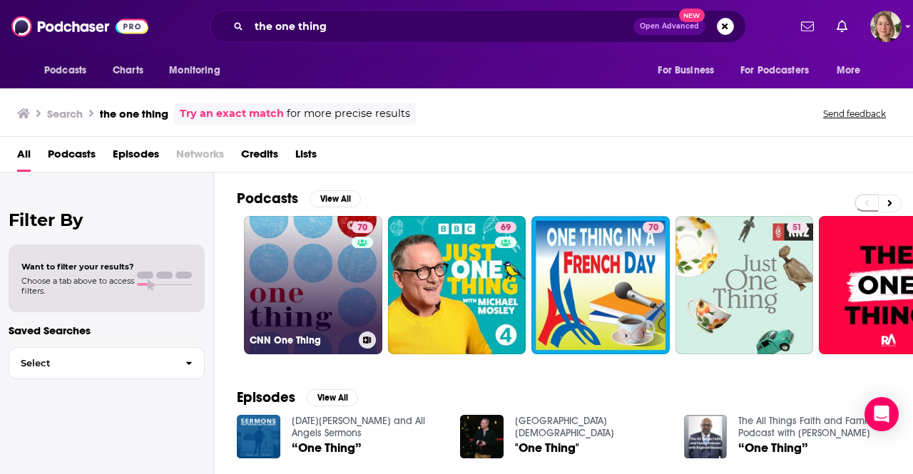
click at [295, 292] on link "70 CNN One Thing" at bounding box center [313, 285] width 138 height 138
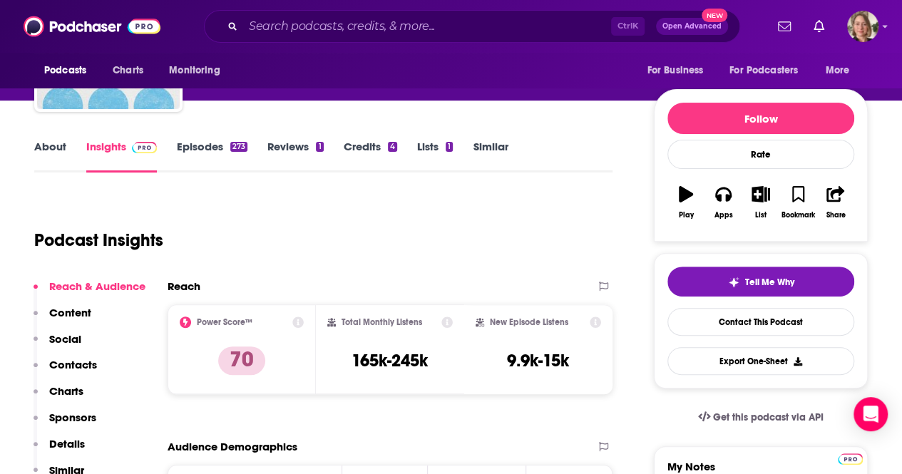
scroll to position [143, 0]
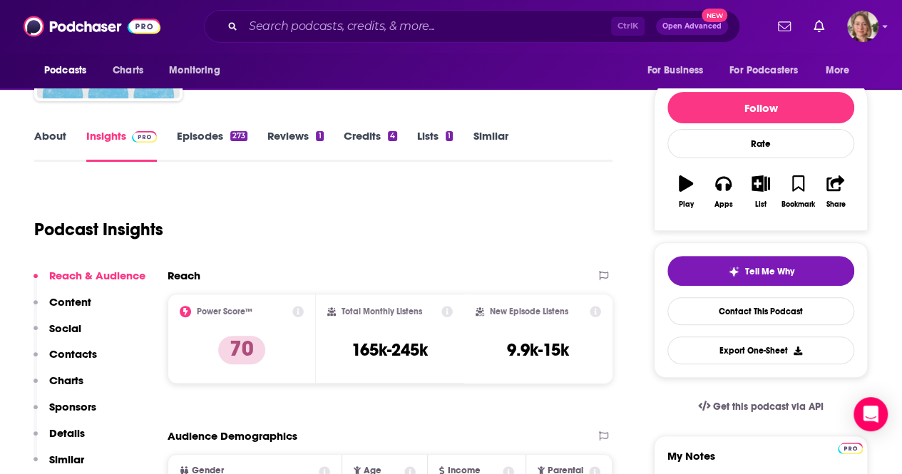
click at [62, 140] on link "About" at bounding box center [50, 145] width 32 height 33
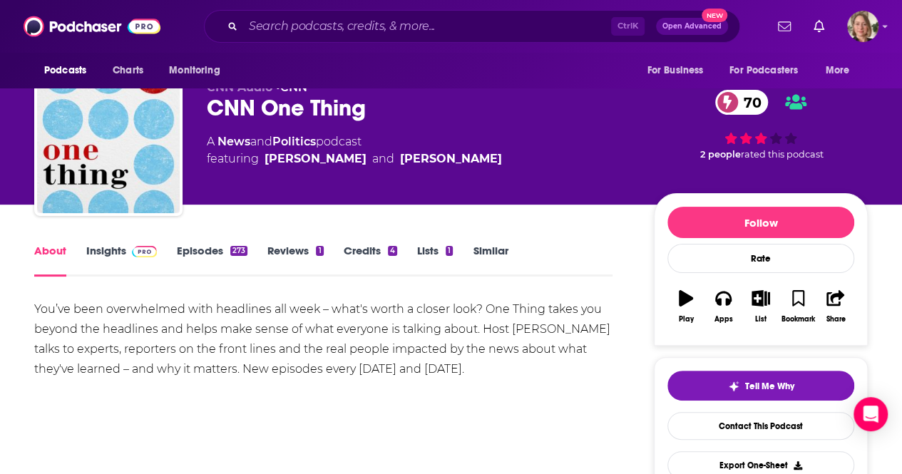
scroll to position [71, 0]
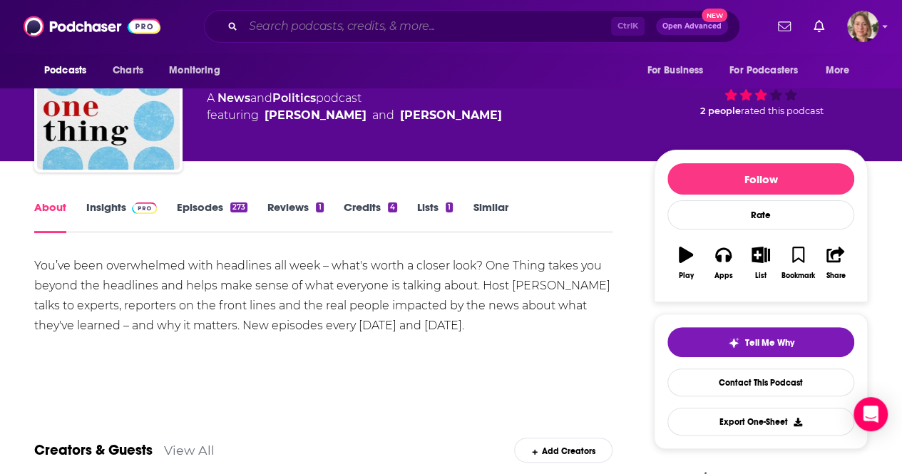
click at [417, 22] on input "Search podcasts, credits, & more..." at bounding box center [427, 26] width 368 height 23
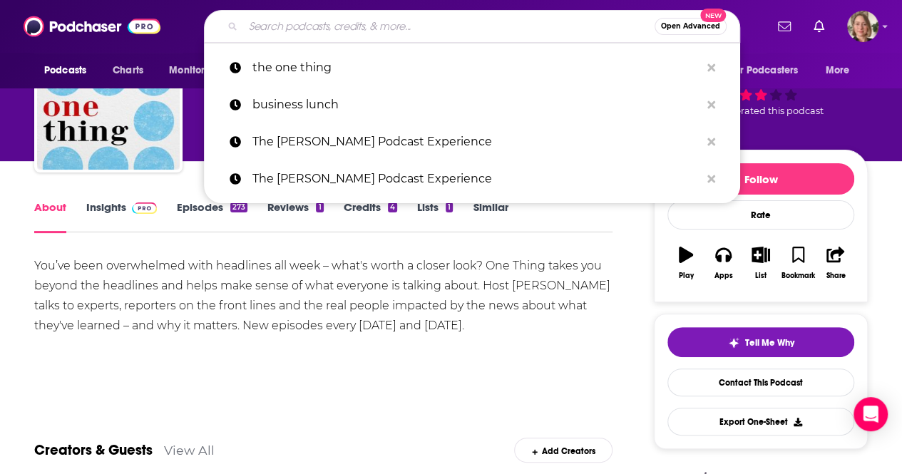
paste input "The [PERSON_NAME] Show"
type input "The [PERSON_NAME] Show"
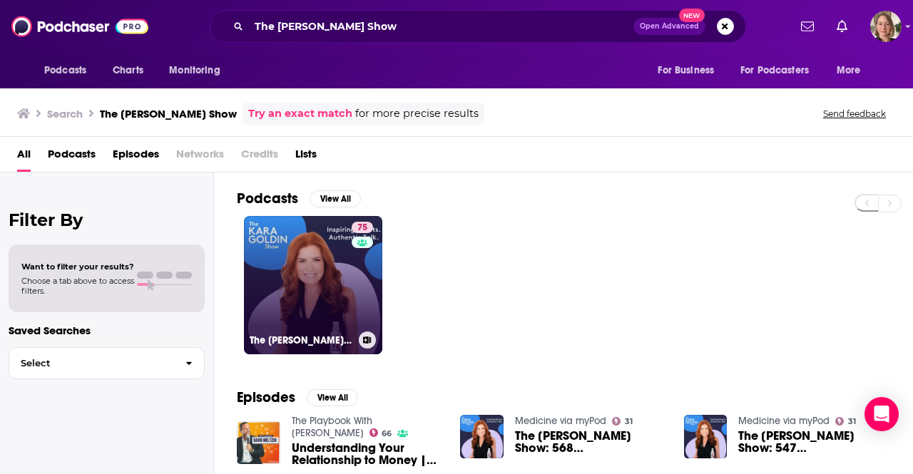
click at [350, 284] on link "75 The [PERSON_NAME] Show" at bounding box center [313, 285] width 138 height 138
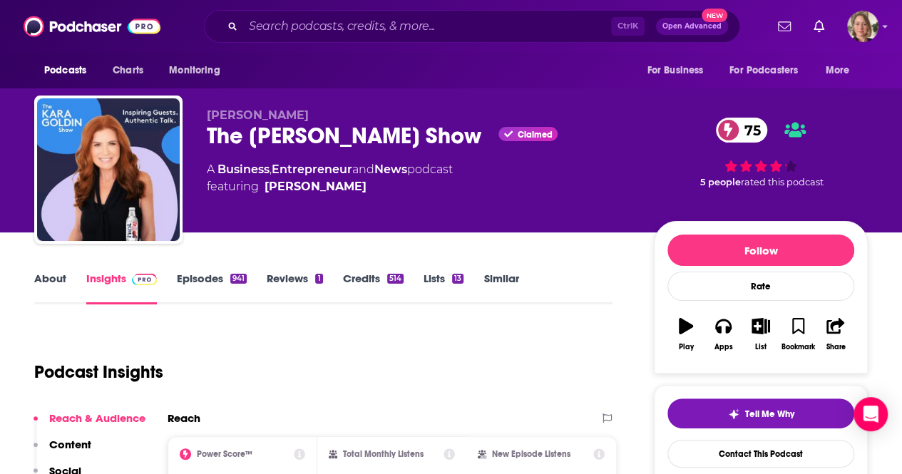
click at [49, 279] on link "About" at bounding box center [50, 288] width 32 height 33
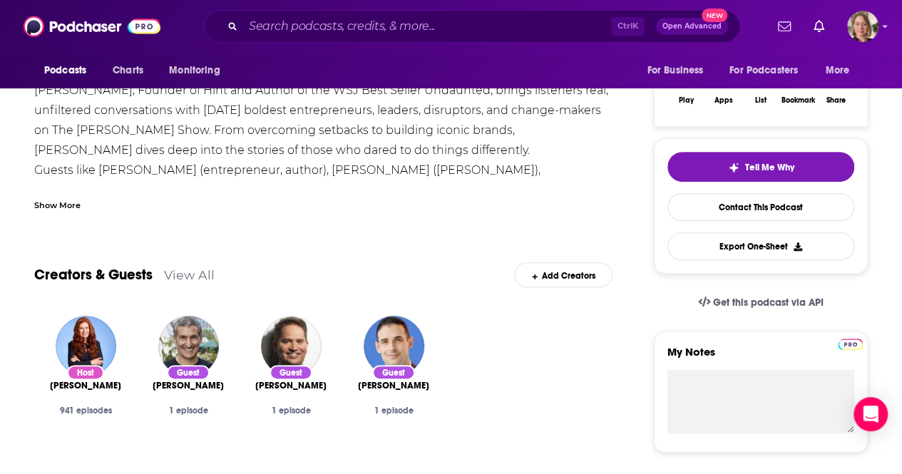
scroll to position [285, 0]
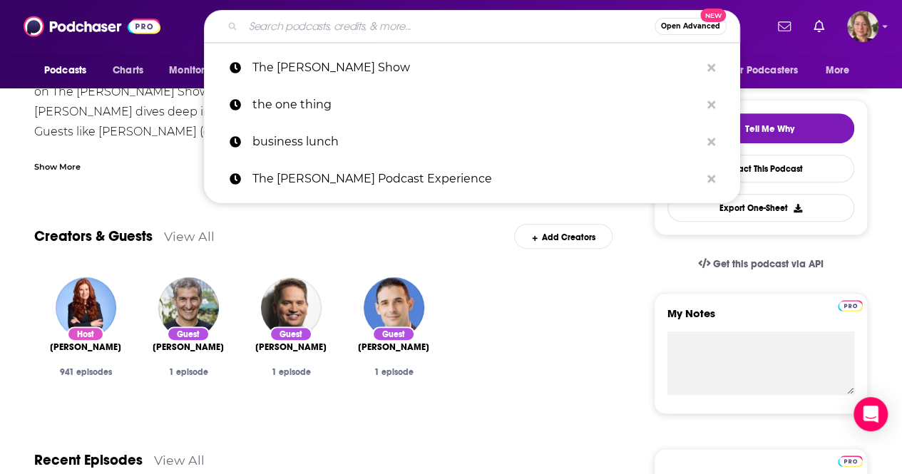
click at [404, 26] on input "Search podcasts, credits, & more..." at bounding box center [449, 26] width 412 height 23
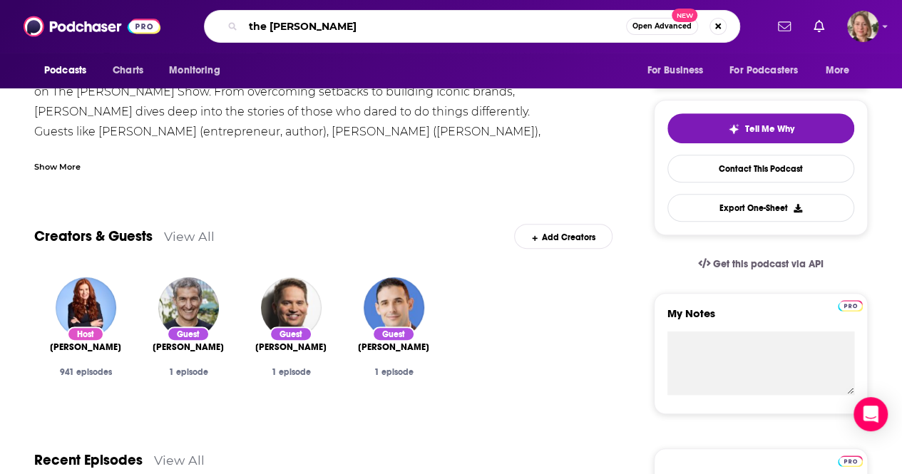
type input "the [PERSON_NAME] podcast"
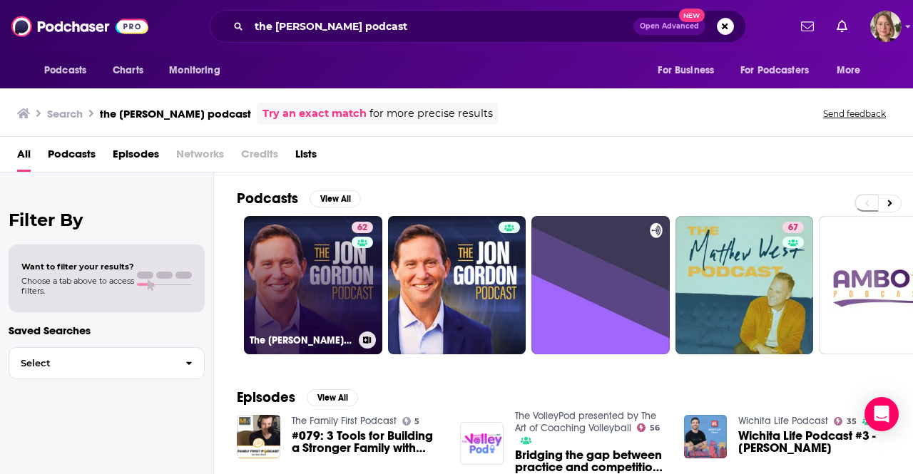
click at [332, 238] on link "62 The [PERSON_NAME] Podcast" at bounding box center [313, 285] width 138 height 138
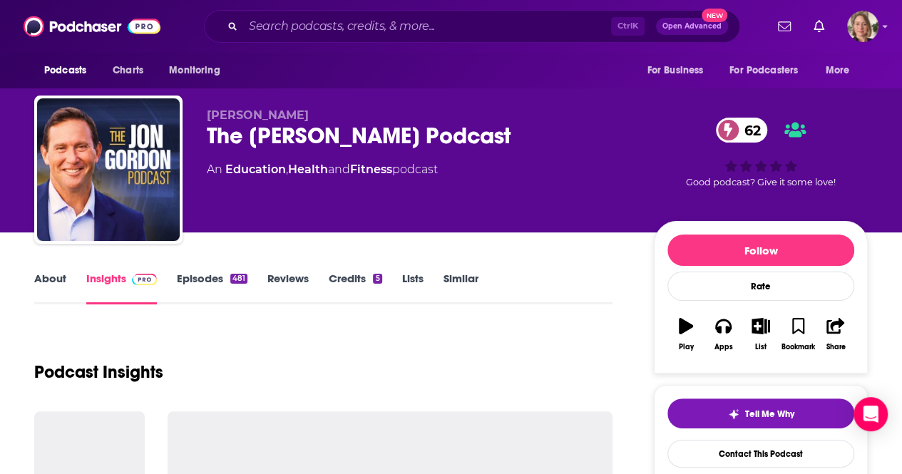
scroll to position [71, 0]
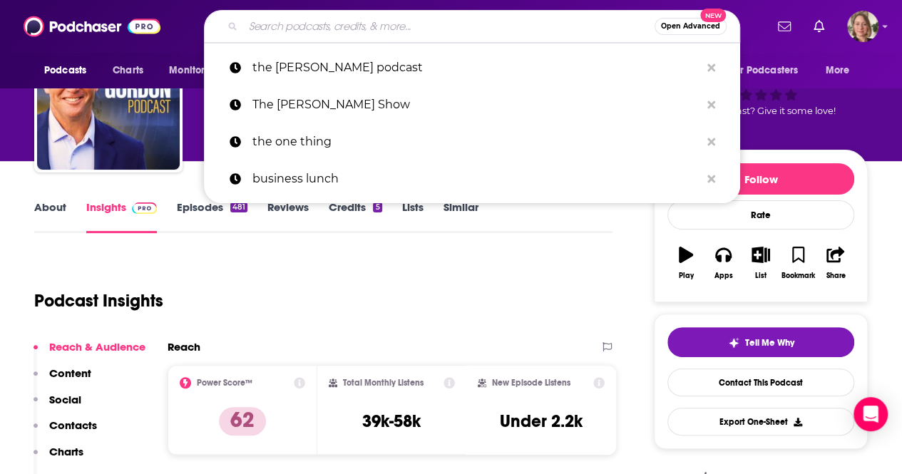
click at [375, 31] on input "Search podcasts, credits, & more..." at bounding box center [449, 26] width 412 height 23
paste input "The EntreLeadership Podcast"
type input "The EntreLeadership Podcast"
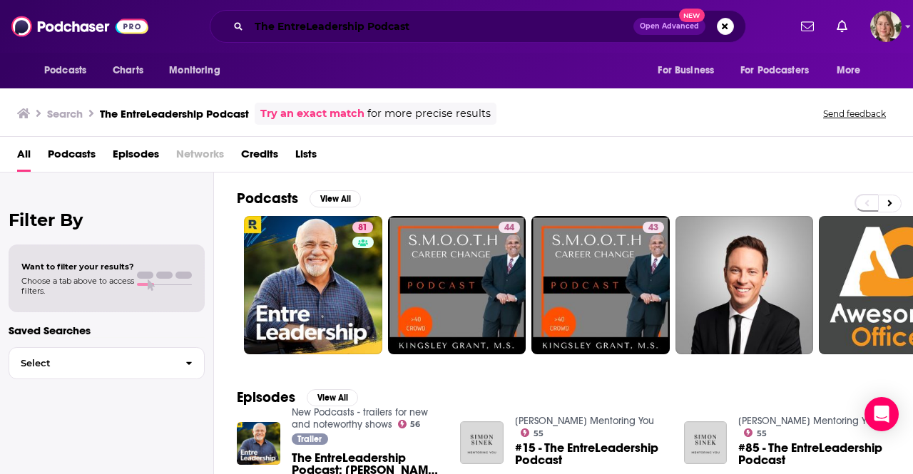
click at [385, 32] on input "The EntreLeadership Podcast" at bounding box center [441, 26] width 385 height 23
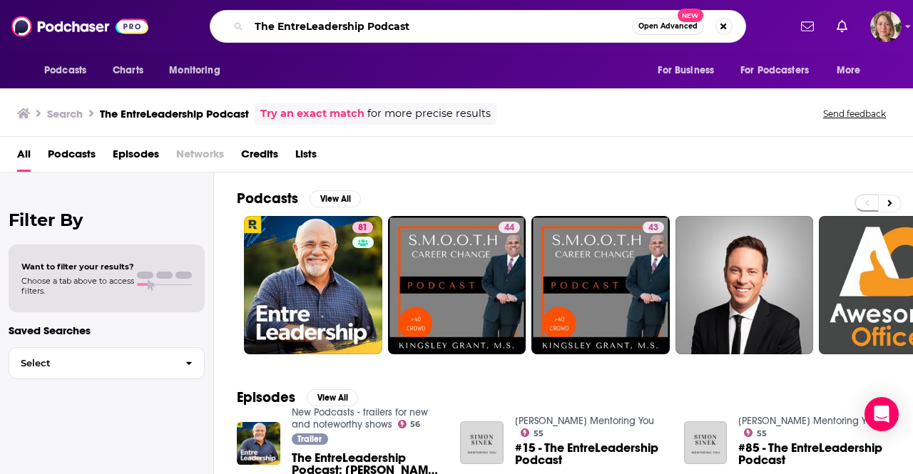
click at [385, 32] on input "The EntreLeadership Podcast" at bounding box center [440, 26] width 383 height 23
type input "young and profiting"
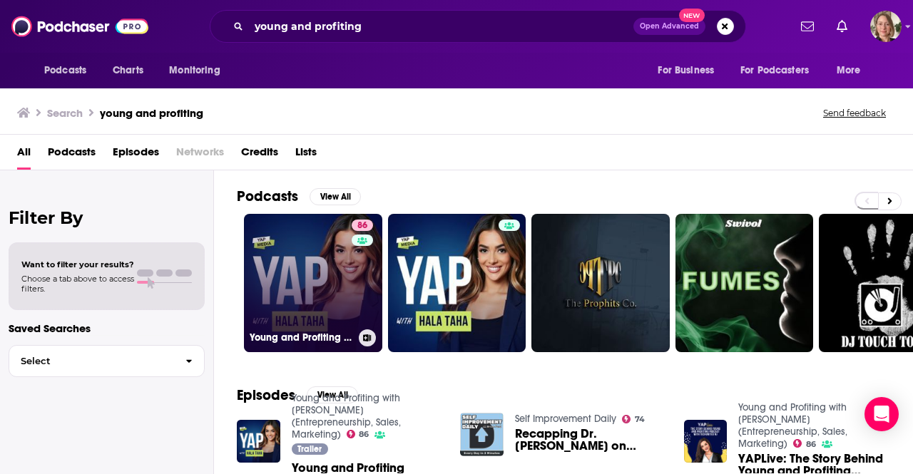
click at [321, 271] on link "86 Young and Profiting with [PERSON_NAME] (Entrepreneurship, Sales, Marketing)" at bounding box center [313, 283] width 138 height 138
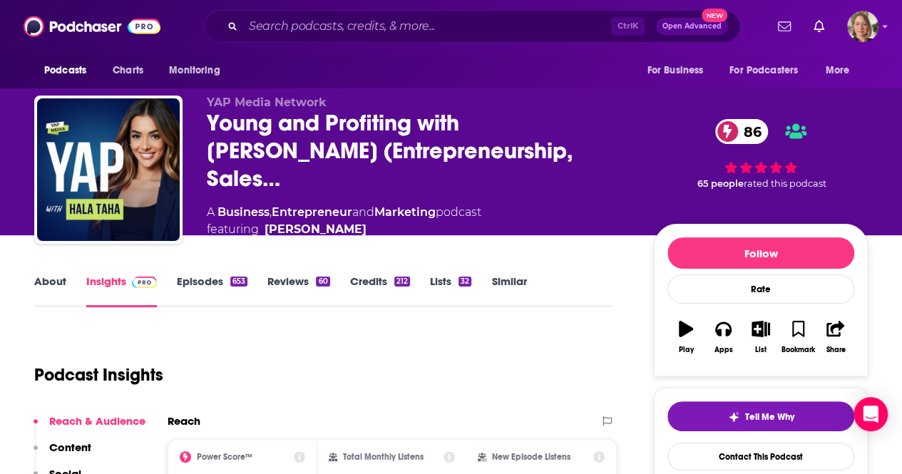
click at [51, 276] on link "About" at bounding box center [50, 291] width 32 height 33
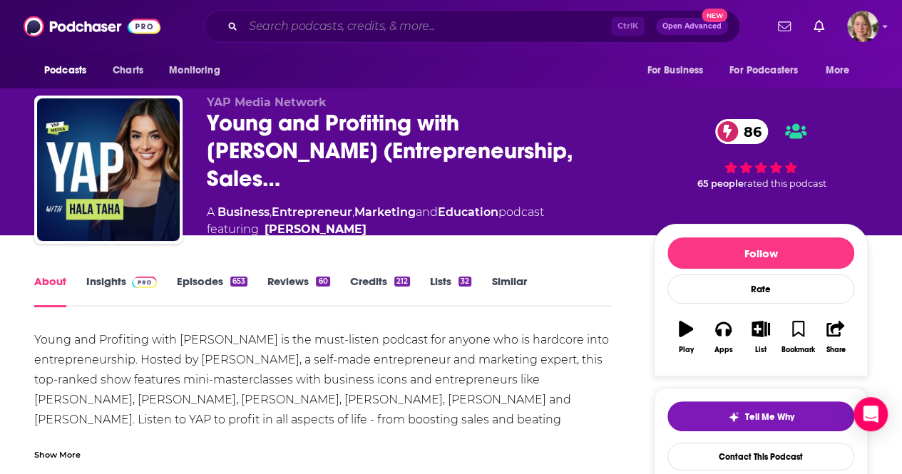
click at [406, 32] on input "Search podcasts, credits, & more..." at bounding box center [427, 26] width 368 height 23
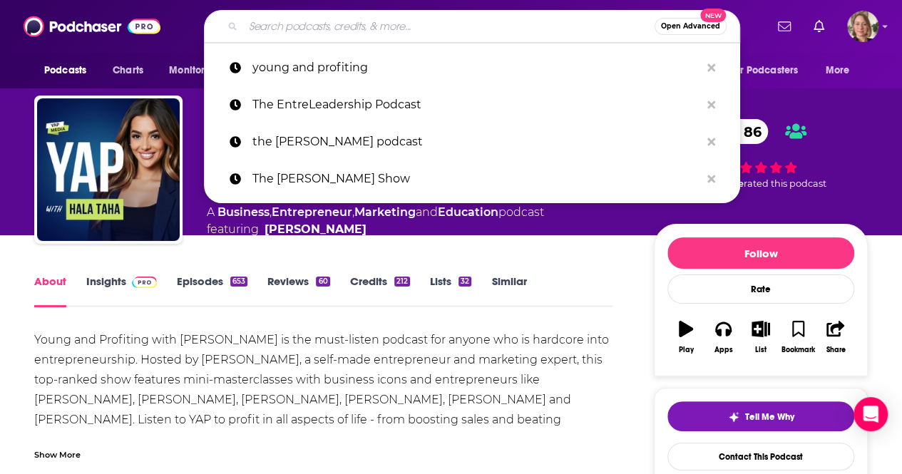
paste input "Decoder with [PERSON_NAME]"
type input "Decoder with [PERSON_NAME]"
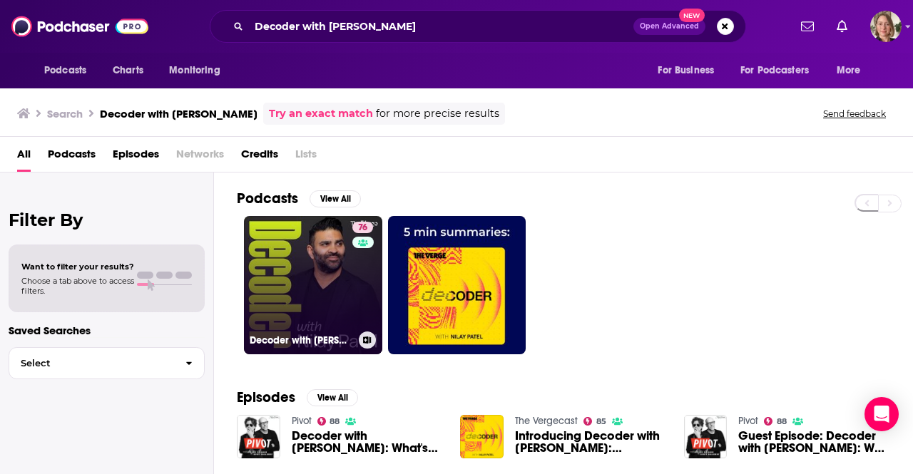
click at [325, 258] on link "76 Decoder with [PERSON_NAME]" at bounding box center [313, 285] width 138 height 138
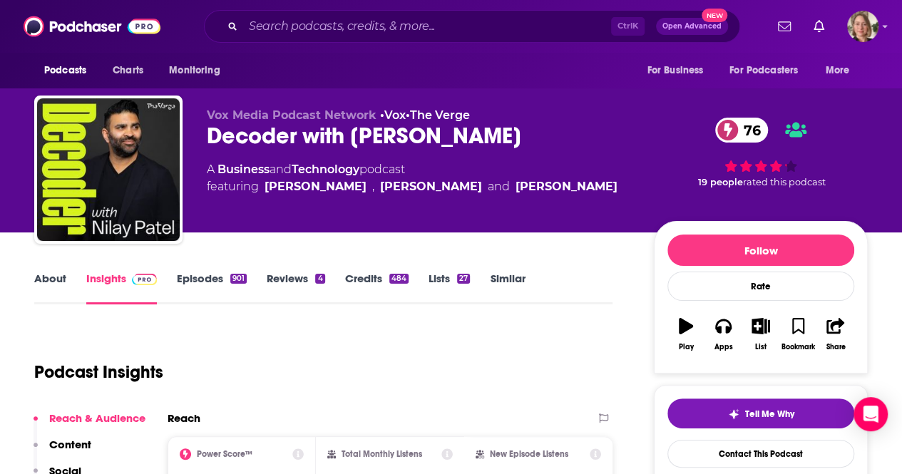
click at [43, 277] on link "About" at bounding box center [50, 288] width 32 height 33
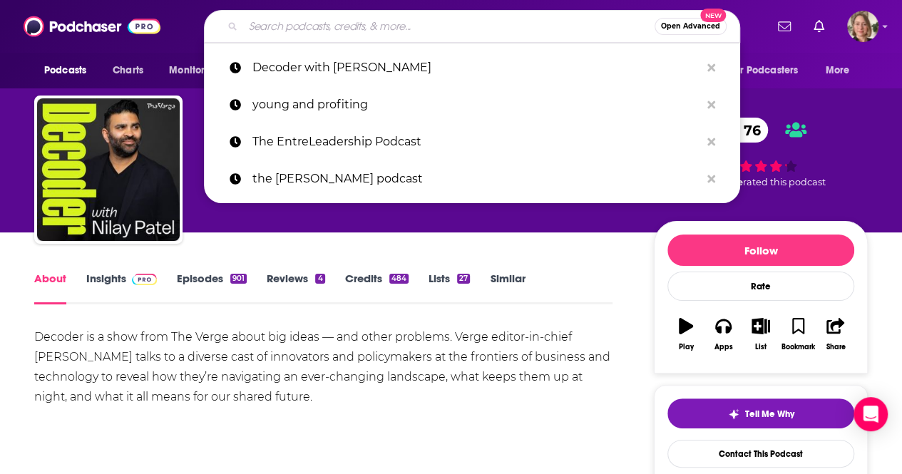
click at [412, 30] on input "Search podcasts, credits, & more..." at bounding box center [449, 26] width 412 height 23
paste input "[PERSON_NAME] Show"
type input "[PERSON_NAME] Show"
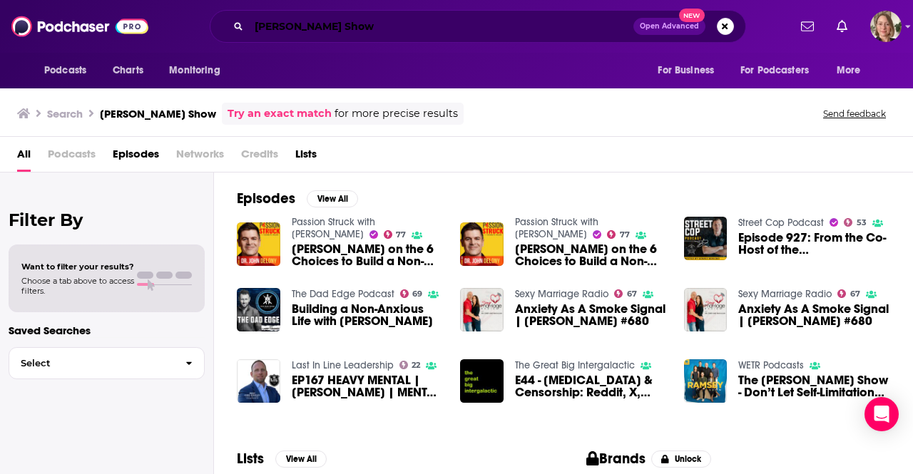
click at [419, 18] on input "[PERSON_NAME] Show" at bounding box center [441, 26] width 385 height 23
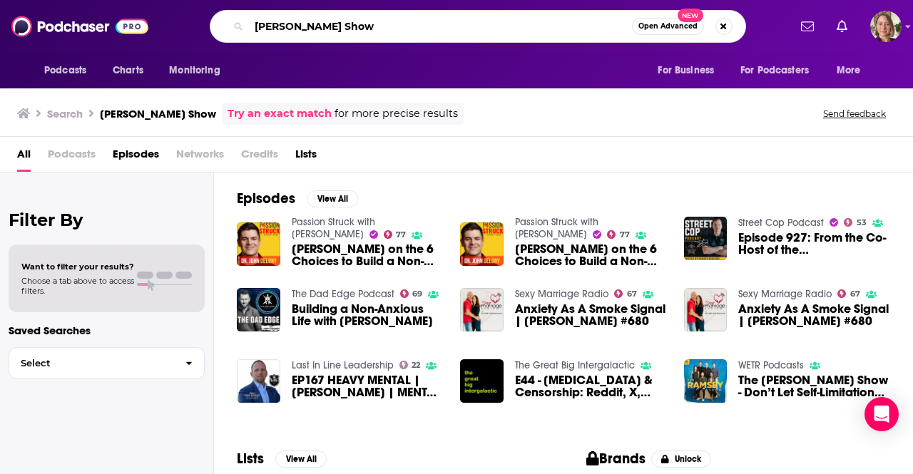
click at [419, 18] on input "[PERSON_NAME] Show" at bounding box center [440, 26] width 383 height 23
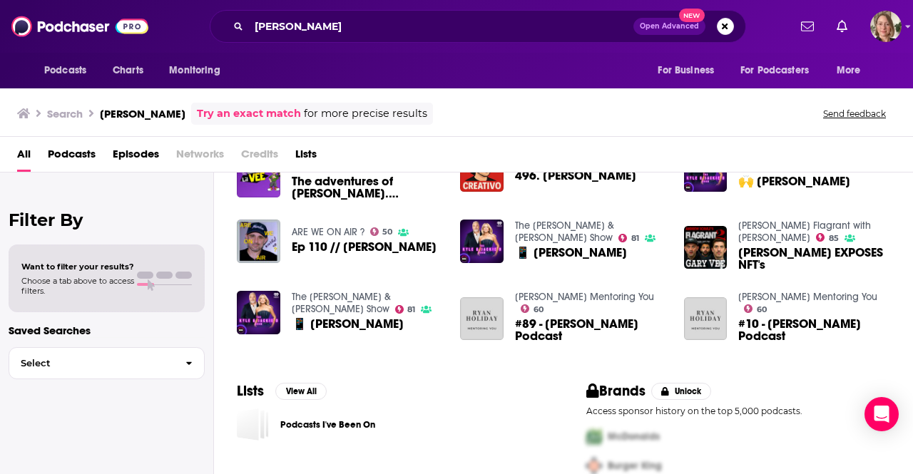
scroll to position [285, 0]
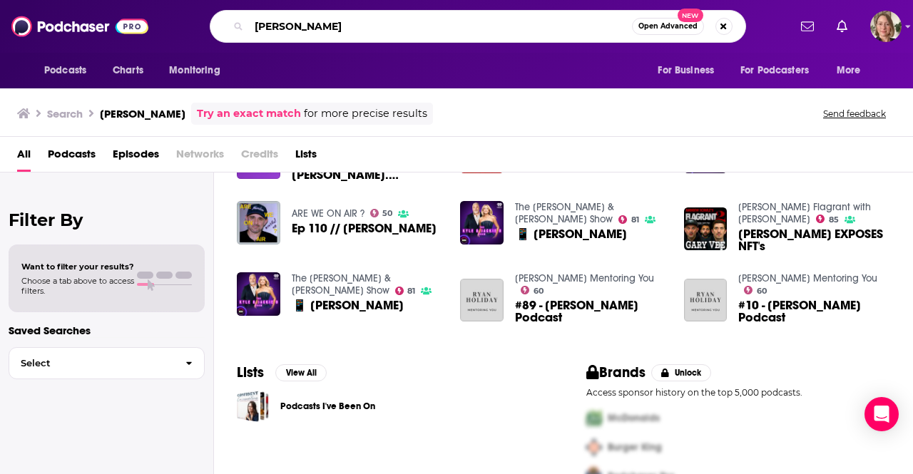
click at [424, 24] on input "[PERSON_NAME]" at bounding box center [440, 26] width 383 height 23
type input "beyond the to-do list"
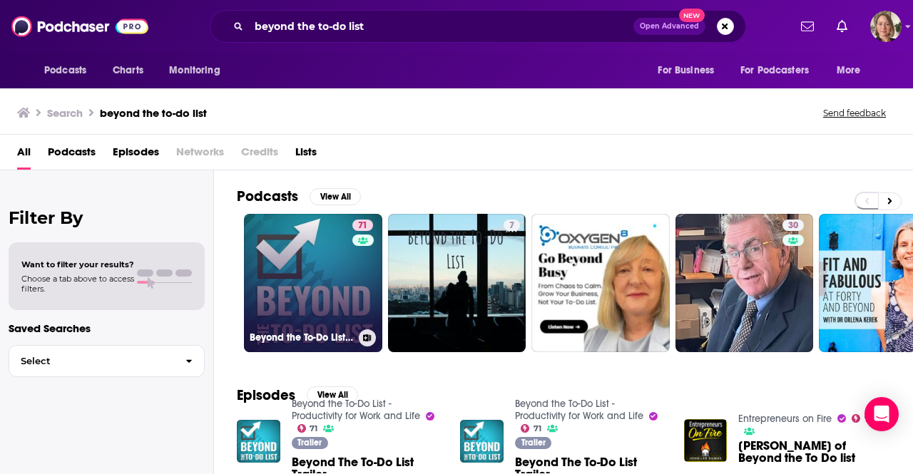
click at [327, 299] on link "71 Beyond the To-Do List - Productivity for Work and Life" at bounding box center [313, 283] width 138 height 138
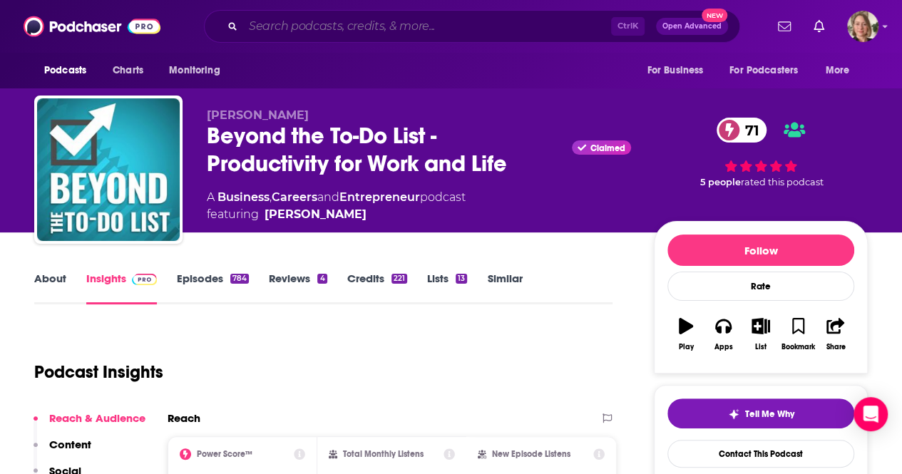
click at [365, 26] on input "Search podcasts, credits, & more..." at bounding box center [427, 26] width 368 height 23
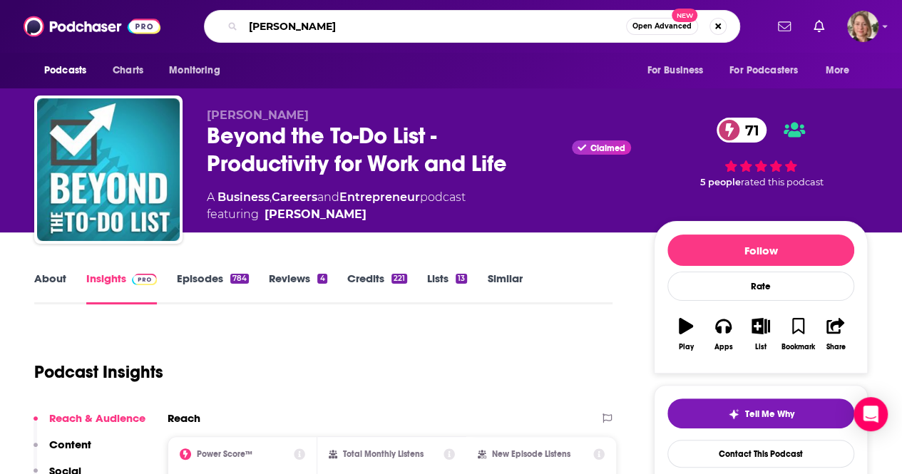
type input "[PERSON_NAME] podcast"
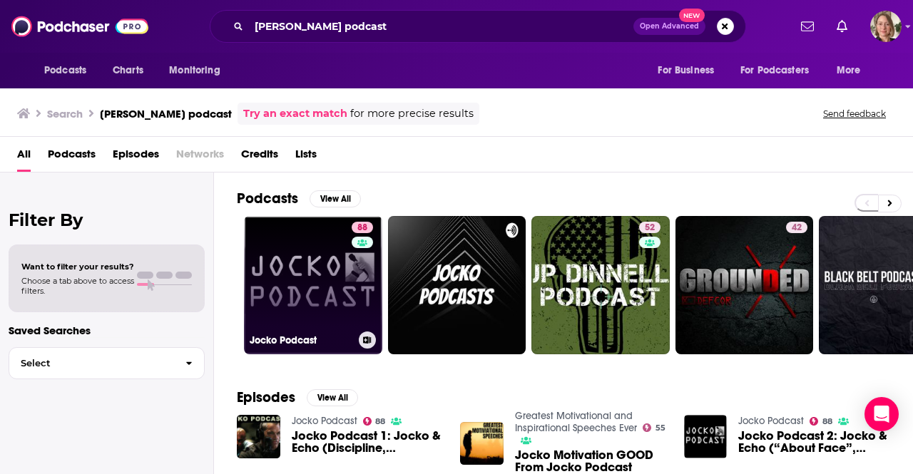
click at [311, 244] on link "88 Jocko Podcast" at bounding box center [313, 285] width 138 height 138
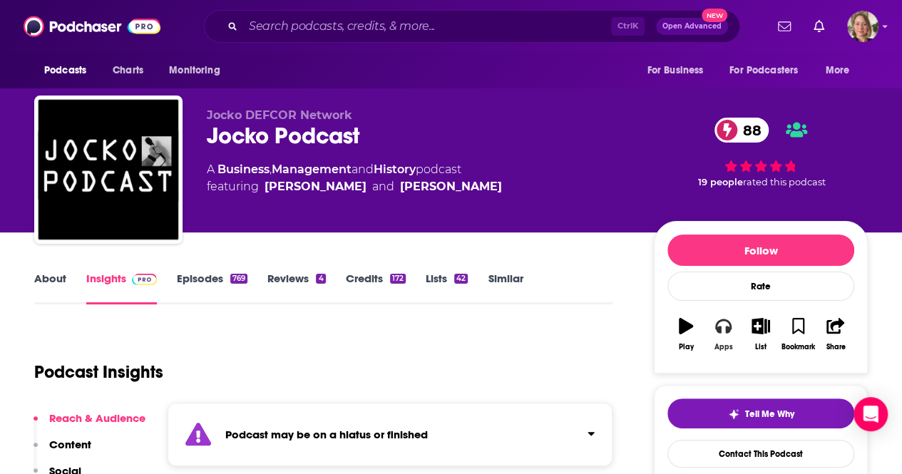
click at [715, 333] on button "Apps" at bounding box center [723, 334] width 37 height 51
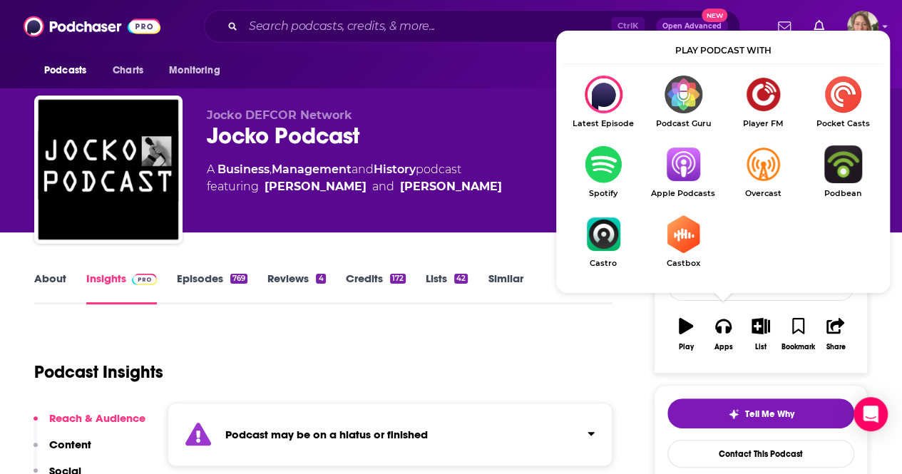
click at [675, 187] on link "Apple Podcasts" at bounding box center [683, 172] width 80 height 53
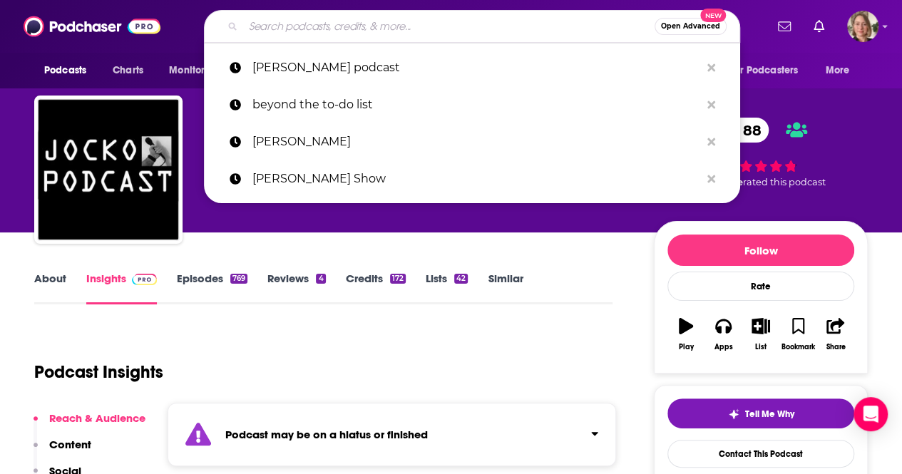
click at [426, 16] on input "Search podcasts, credits, & more..." at bounding box center [449, 26] width 412 height 23
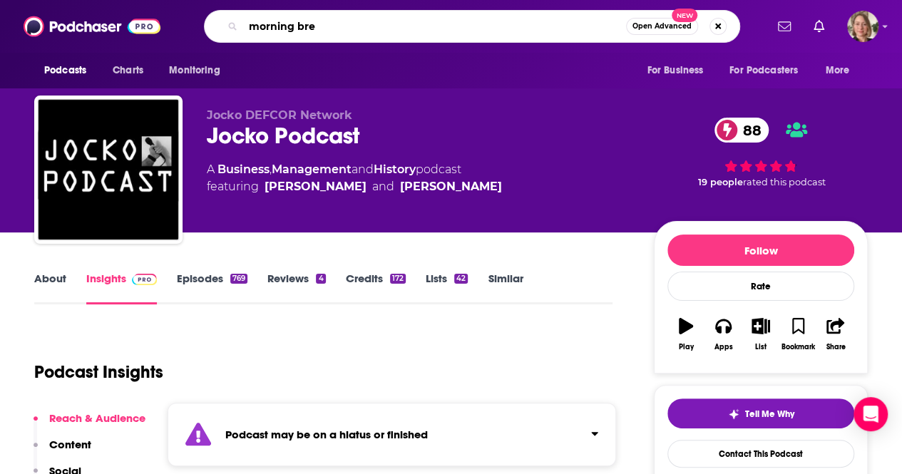
type input "morning brew"
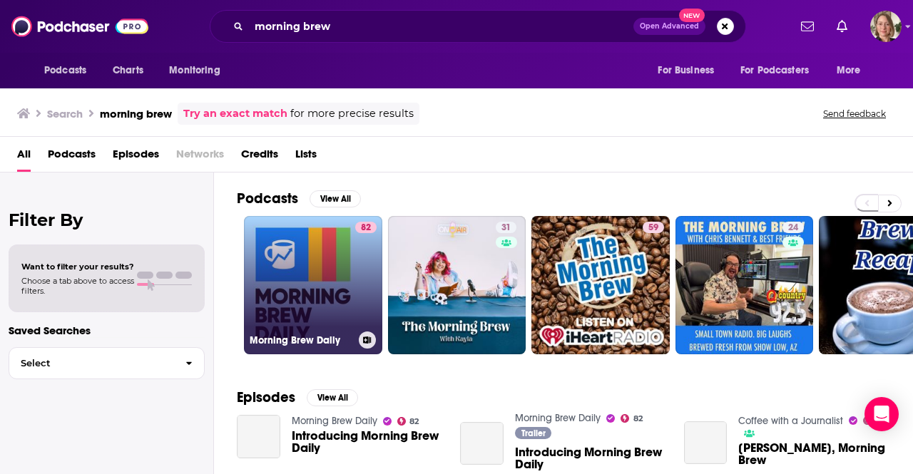
click at [349, 274] on link "82 Morning Brew Daily" at bounding box center [313, 285] width 138 height 138
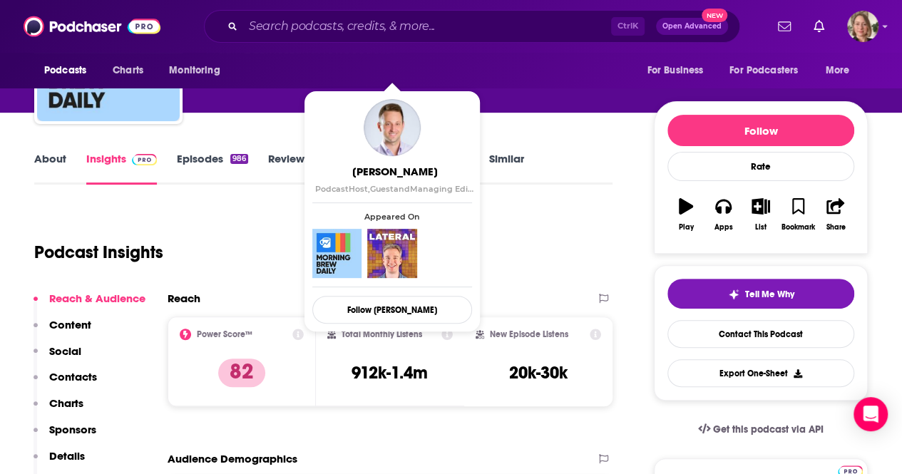
scroll to position [143, 0]
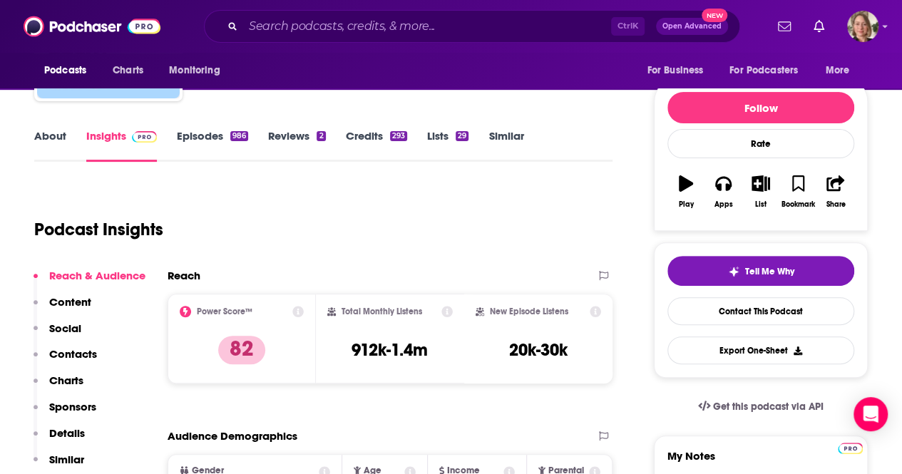
click at [64, 139] on link "About" at bounding box center [50, 145] width 32 height 33
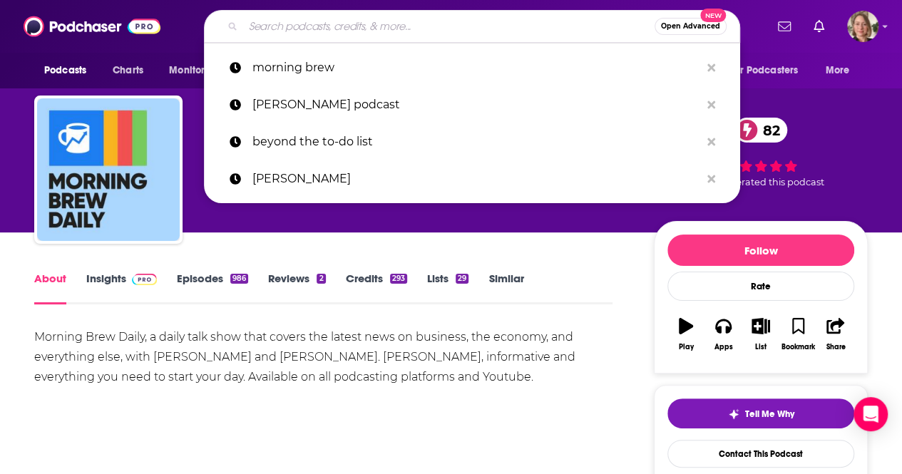
click at [403, 29] on input "Search podcasts, credits, & more..." at bounding box center [449, 26] width 412 height 23
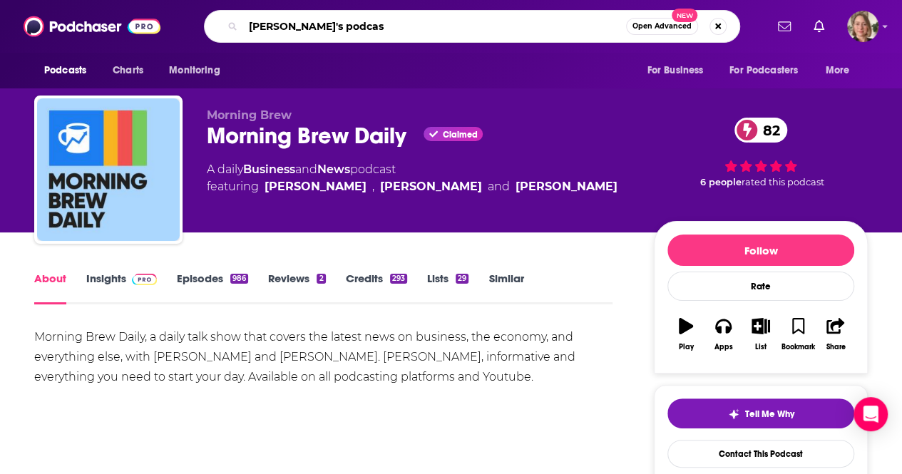
type input "[PERSON_NAME]'s podcast"
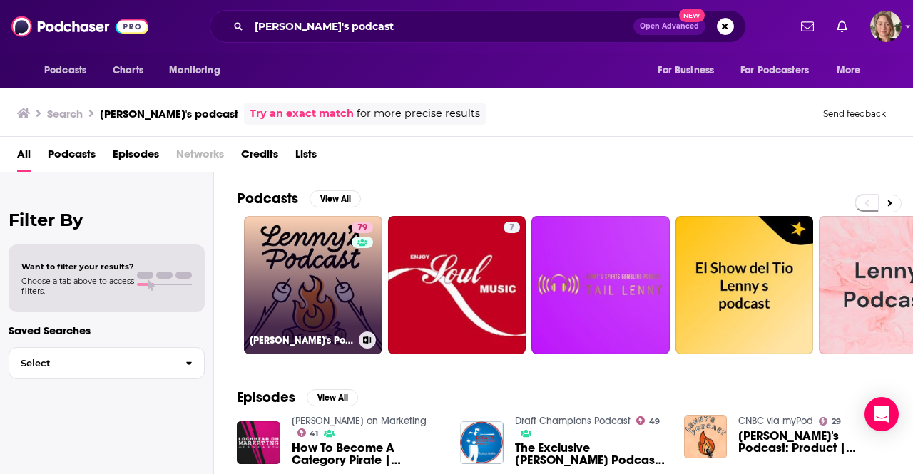
click at [297, 256] on link "79 [PERSON_NAME]'s Podcast: Product | Career | Growth" at bounding box center [313, 285] width 138 height 138
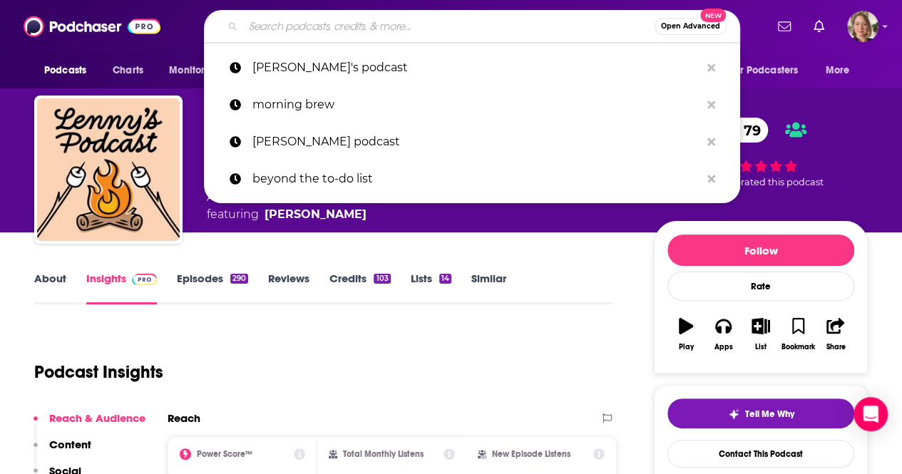
click at [408, 34] on input "Search podcasts, credits, & more..." at bounding box center [449, 26] width 412 height 23
paste input "The Mind Your Business Podcast"
type input "The Mind Your Business Podcast"
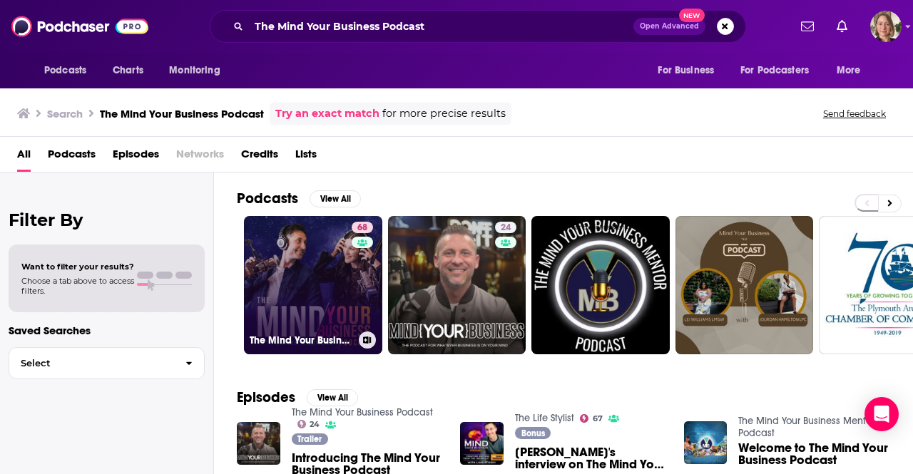
click at [348, 274] on link "68 The Mind Your Business Podcast" at bounding box center [313, 285] width 138 height 138
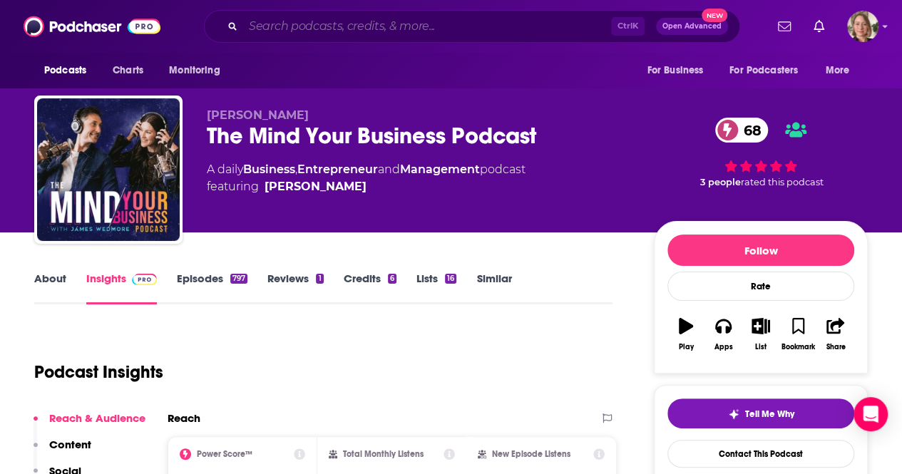
click at [371, 28] on input "Search podcasts, credits, & more..." at bounding box center [427, 26] width 368 height 23
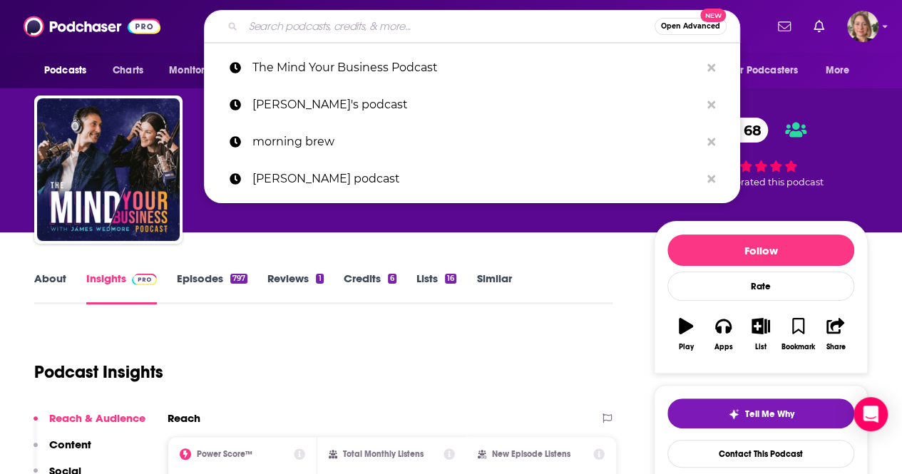
paste input "Leadership Matters Show"
type input "Leadership Matters Show"
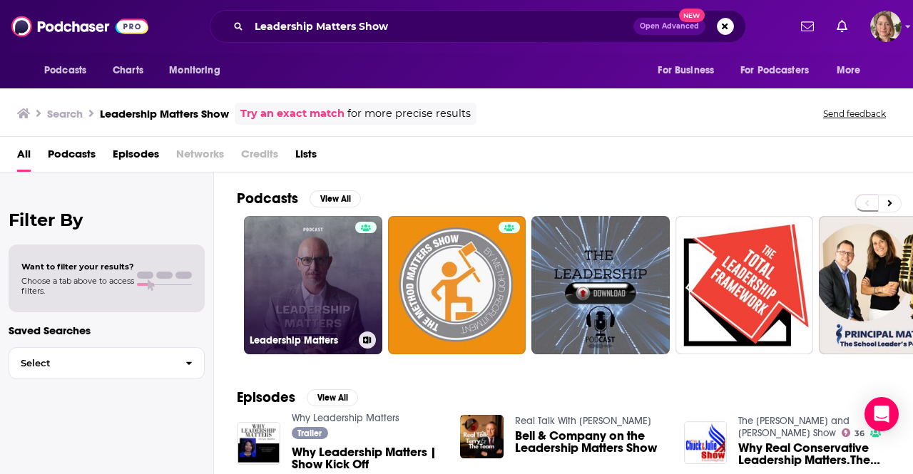
click at [354, 260] on link "Leadership Matters" at bounding box center [313, 285] width 138 height 138
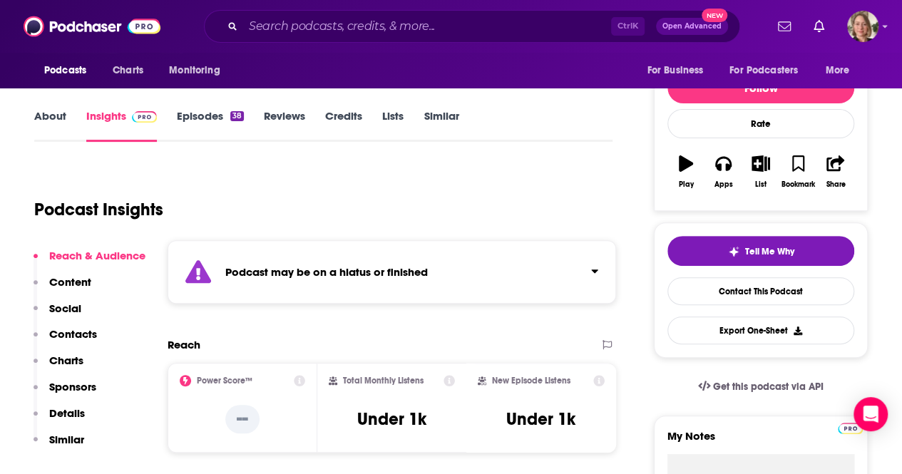
scroll to position [214, 0]
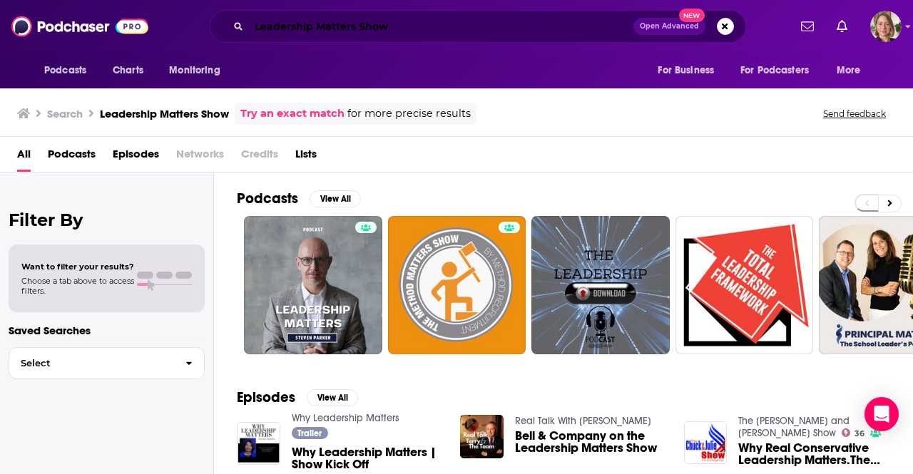
click at [389, 16] on input "Leadership Matters Show" at bounding box center [441, 26] width 385 height 23
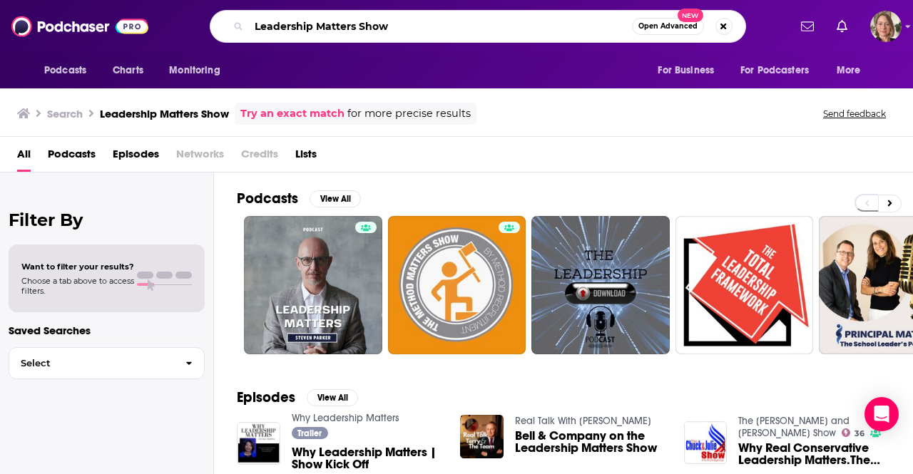
click at [388, 16] on input "Leadership Matters Show" at bounding box center [440, 26] width 383 height 23
paste input "The Cardone Zone,"
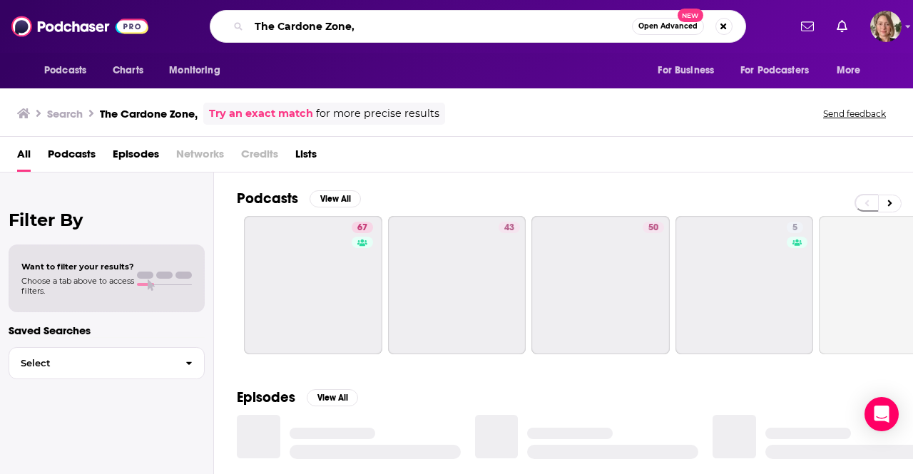
click at [376, 29] on input "The Cardone Zone," at bounding box center [440, 26] width 383 height 23
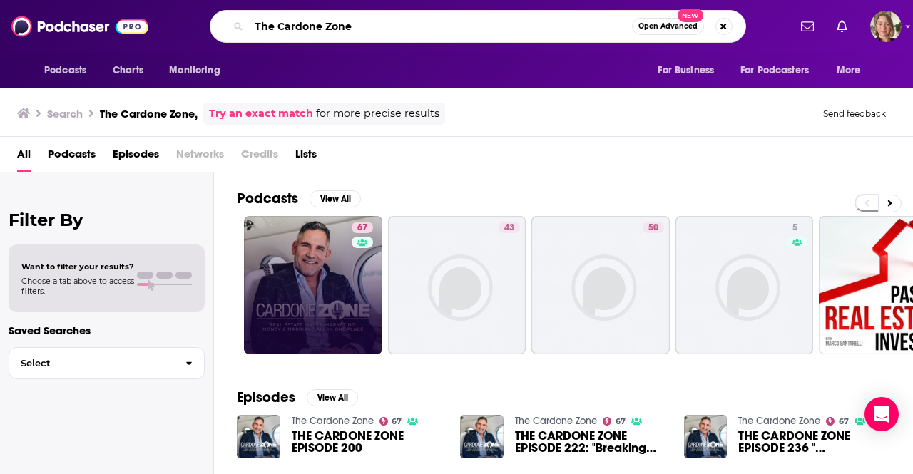
type input "The Cardone Zone"
click at [281, 251] on link "67 The Cardone Zone" at bounding box center [313, 285] width 138 height 138
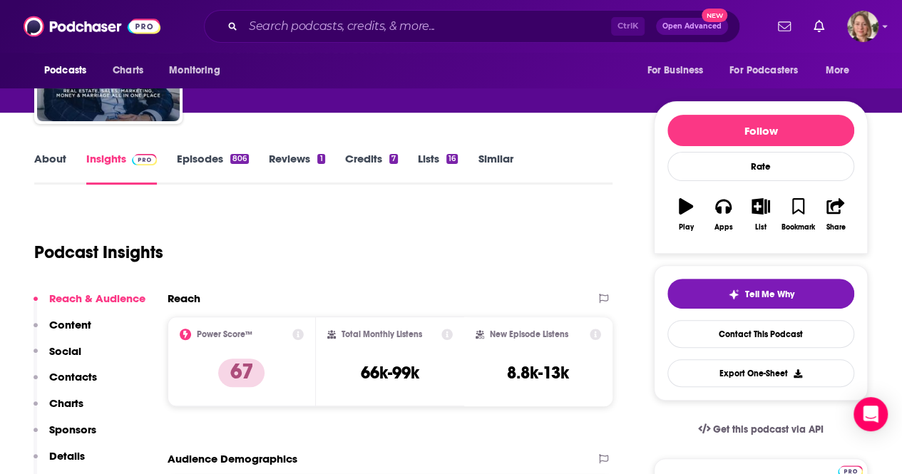
scroll to position [143, 0]
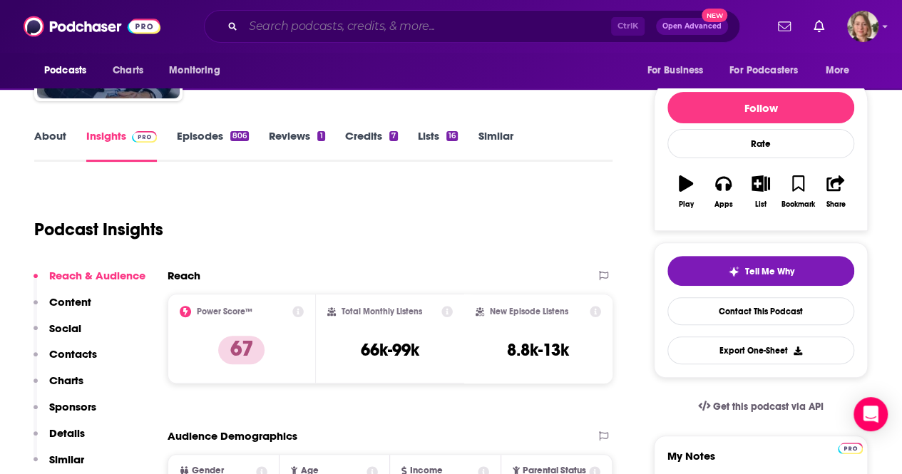
click at [370, 24] on input "Search podcasts, credits, & more..." at bounding box center [427, 26] width 368 height 23
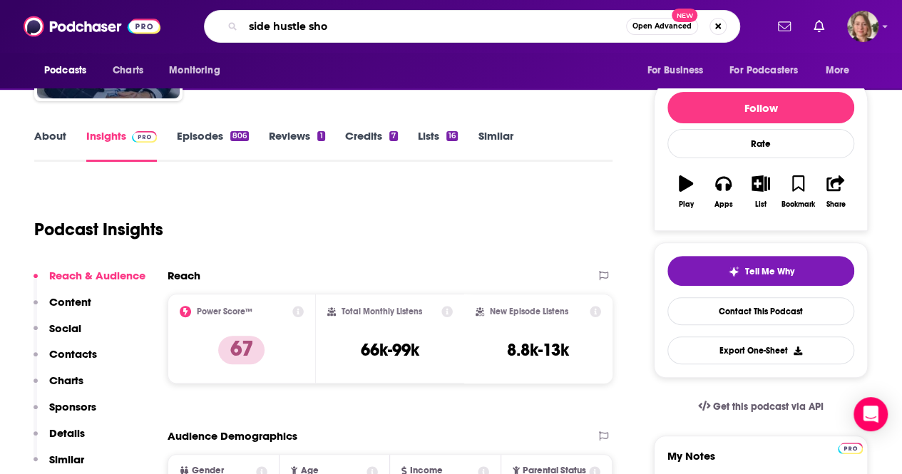
type input "side hustle show"
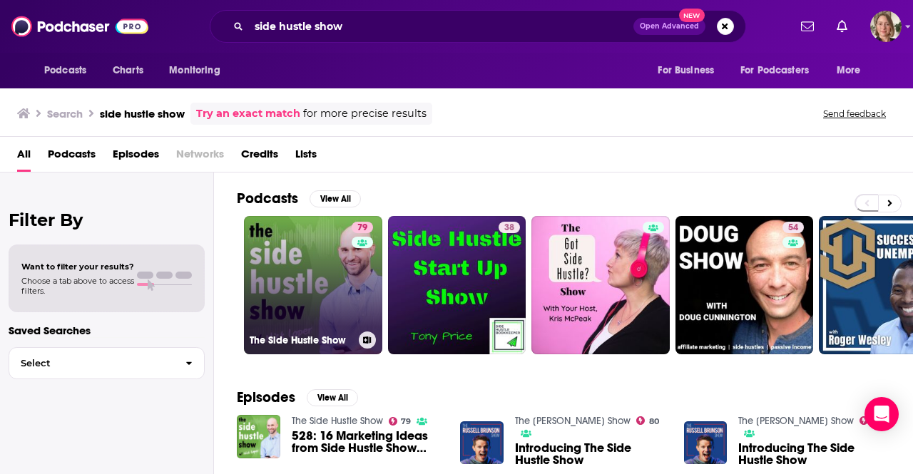
click at [298, 241] on link "79 The Side Hustle Show" at bounding box center [313, 285] width 138 height 138
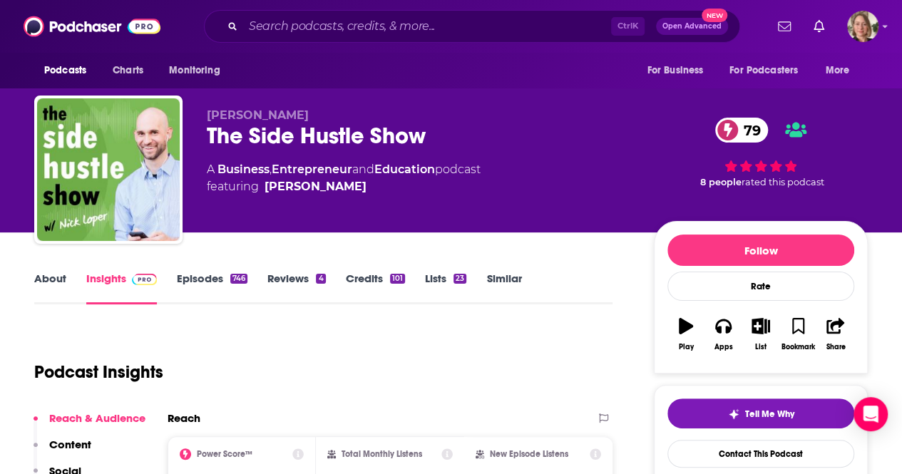
click at [58, 283] on link "About" at bounding box center [50, 288] width 32 height 33
